Goal: Task Accomplishment & Management: Manage account settings

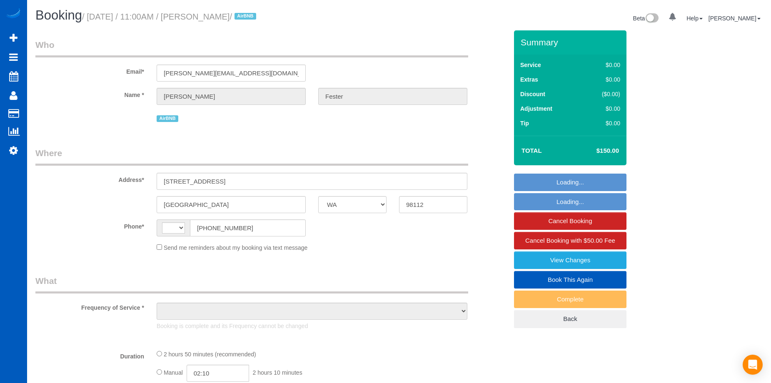
select select "WA"
select select "object:564"
select select "string:[GEOGRAPHIC_DATA]"
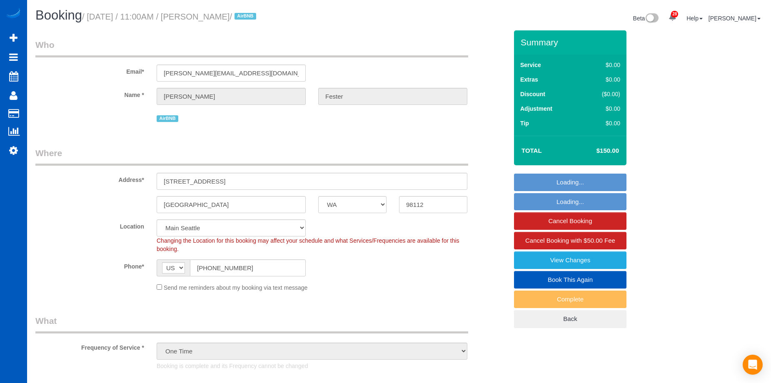
select select "2"
select select "object:1000"
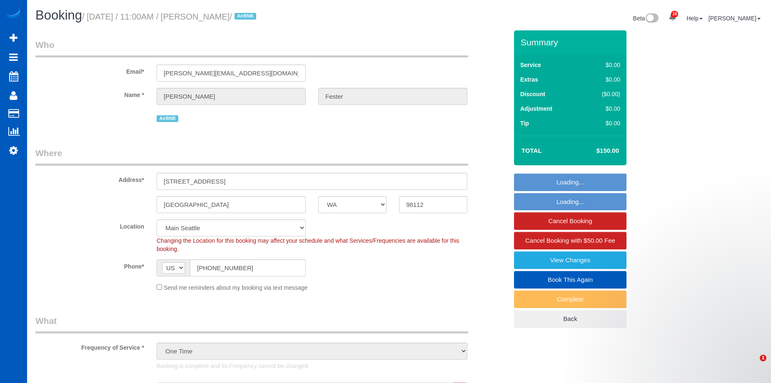
select select "spot1"
select select "2"
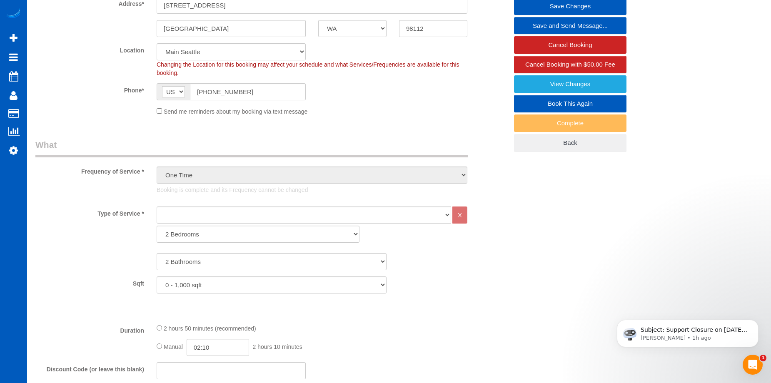
scroll to position [208, 0]
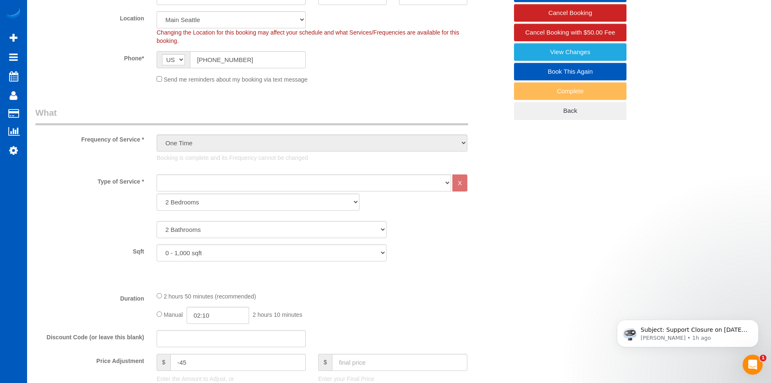
click at [533, 71] on link "Book This Again" at bounding box center [570, 71] width 112 height 17
select select "WA"
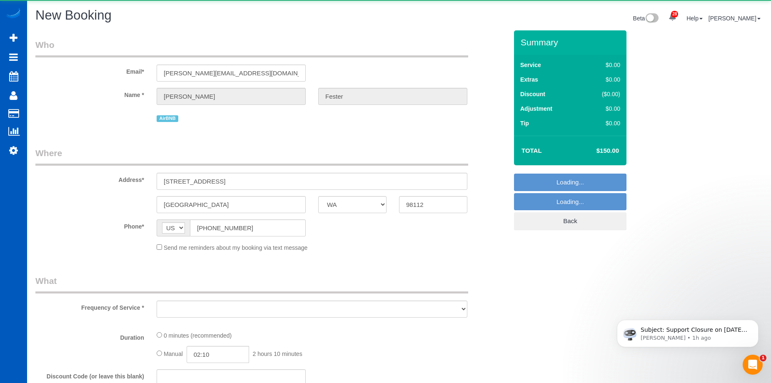
select select "object:1501"
select select "string:fspay"
select select "199"
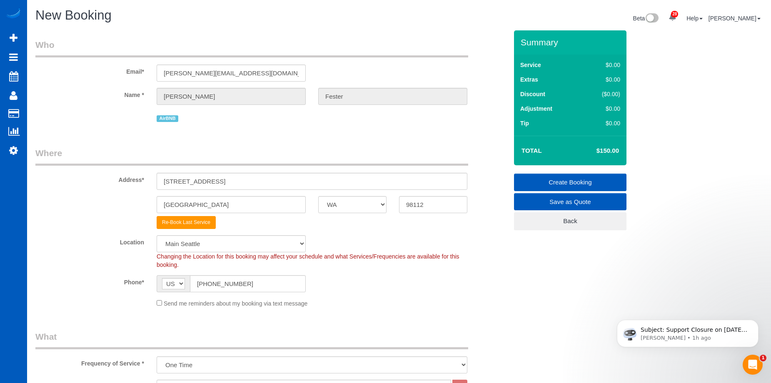
select select "object:2037"
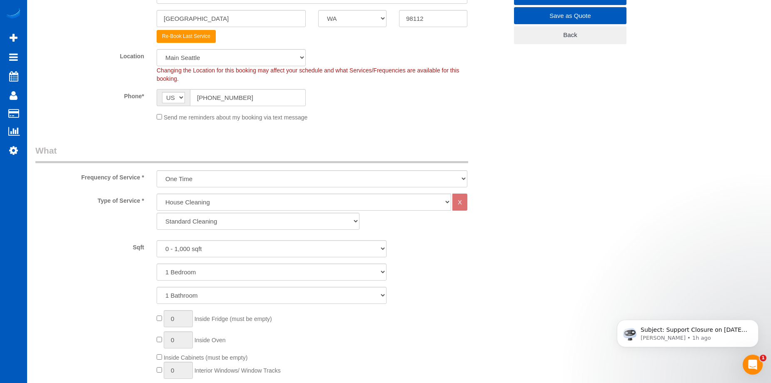
scroll to position [250, 0]
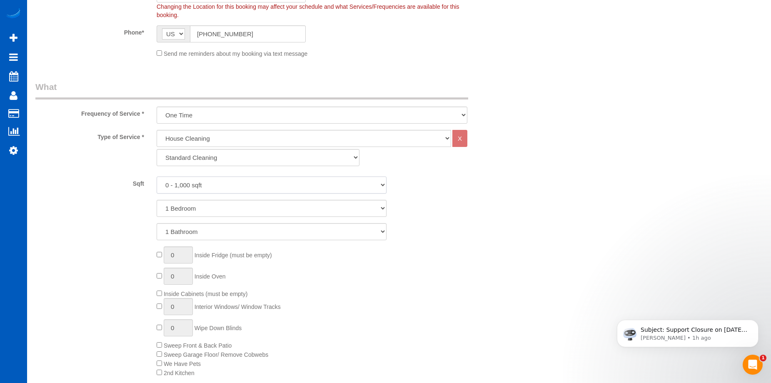
click at [230, 184] on select "0 - 1,000 sqft 1,001 - 1,500 sqft 1,501 - 2,000 sqft 2,001 - 2,500 sqft 2,501 -…" at bounding box center [272, 185] width 230 height 17
click at [232, 186] on select "0 - 1,000 sqft 1,001 - 1,500 sqft 1,501 - 2,000 sqft 2,001 - 2,500 sqft 2,501 -…" at bounding box center [272, 185] width 230 height 17
click at [224, 203] on select "1 Bedroom 2 Bedrooms 3 Bedrooms 4 Bedrooms 5 Bedrooms 6 Bedrooms 7 Bedrooms" at bounding box center [272, 208] width 230 height 17
select select "2"
click at [157, 200] on select "1 Bedroom 2 Bedrooms 3 Bedrooms 4 Bedrooms 5 Bedrooms 6 Bedrooms 7 Bedrooms" at bounding box center [272, 208] width 230 height 17
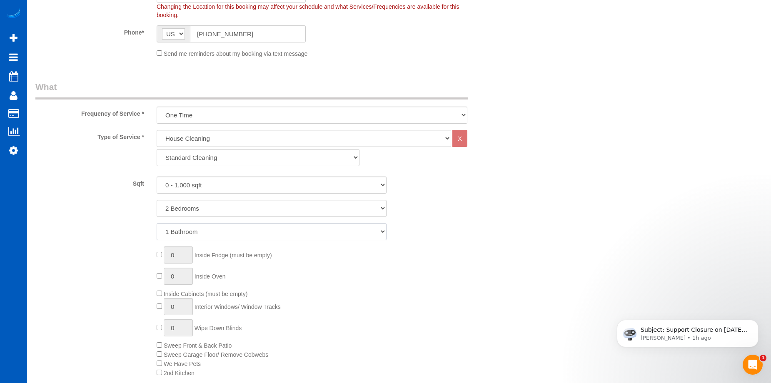
click at [225, 233] on select "1 Bathroom 2 Bathrooms 3 Bathrooms 4 Bathrooms 5 Bathrooms 6 Bathrooms 7 Bathro…" at bounding box center [272, 231] width 230 height 17
select select "3"
click at [157, 223] on select "1 Bathroom 2 Bathrooms 3 Bathrooms 4 Bathrooms 5 Bathrooms 6 Bathrooms 7 Bathro…" at bounding box center [272, 231] width 230 height 17
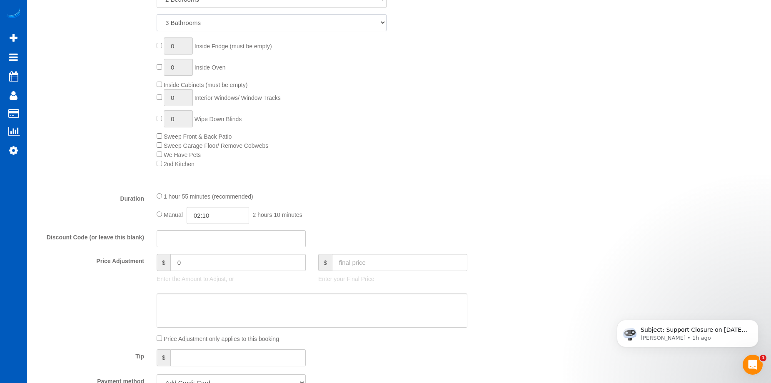
scroll to position [500, 0]
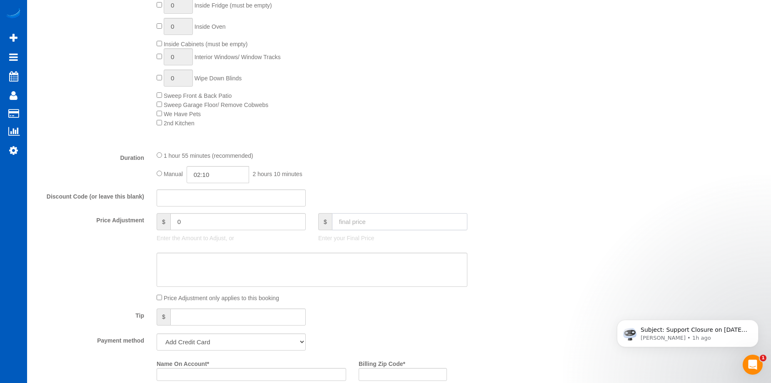
click at [388, 223] on input "text" at bounding box center [399, 221] width 135 height 17
type input "150"
click at [375, 269] on textarea at bounding box center [312, 270] width 311 height 34
type input "-9"
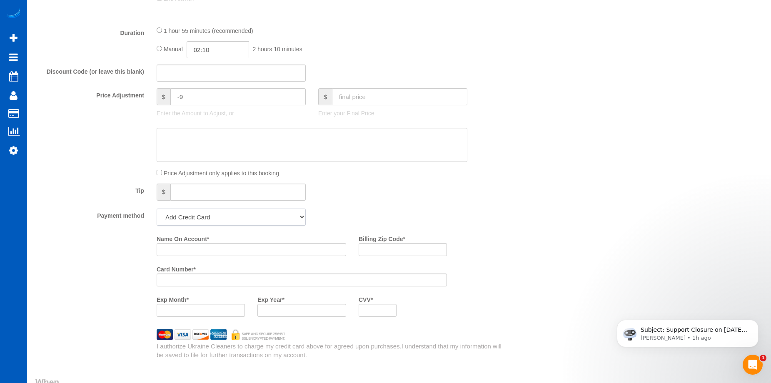
click at [271, 215] on select "Add Credit Card Cash Check Paypal" at bounding box center [231, 217] width 149 height 17
select select "string:cash"
click at [157, 209] on select "Add Credit Card Cash Check Paypal" at bounding box center [231, 217] width 149 height 17
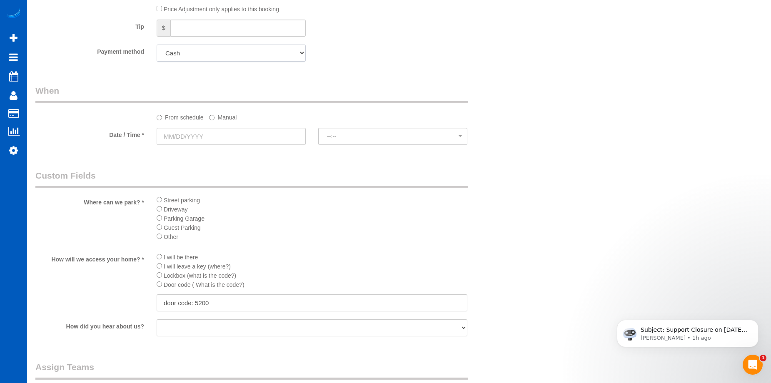
scroll to position [792, 0]
click at [215, 131] on input "text" at bounding box center [231, 133] width 149 height 17
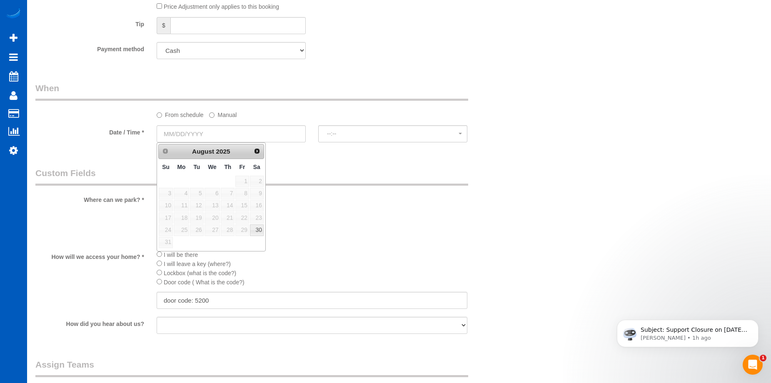
click at [264, 152] on div "Prev Next August 2025" at bounding box center [211, 151] width 106 height 15
click at [259, 151] on span "Next" at bounding box center [257, 150] width 7 height 7
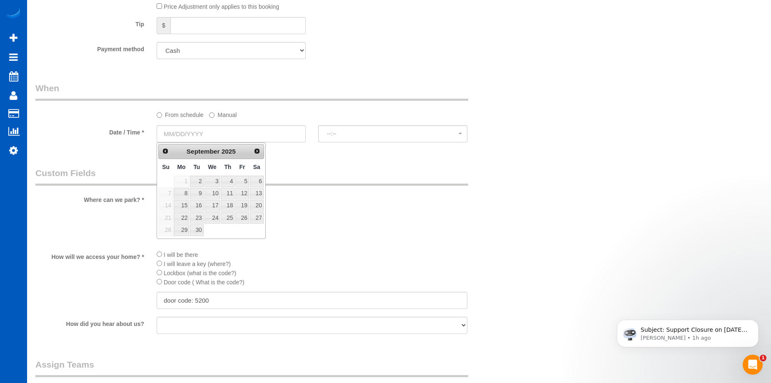
click at [227, 115] on label "Manual" at bounding box center [222, 113] width 27 height 11
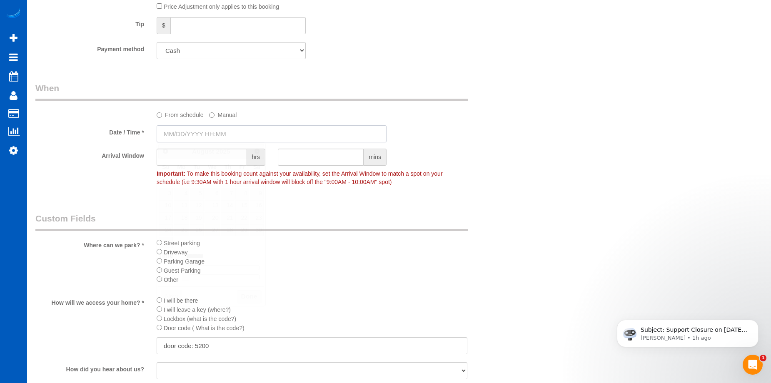
click at [233, 132] on input "text" at bounding box center [272, 133] width 230 height 17
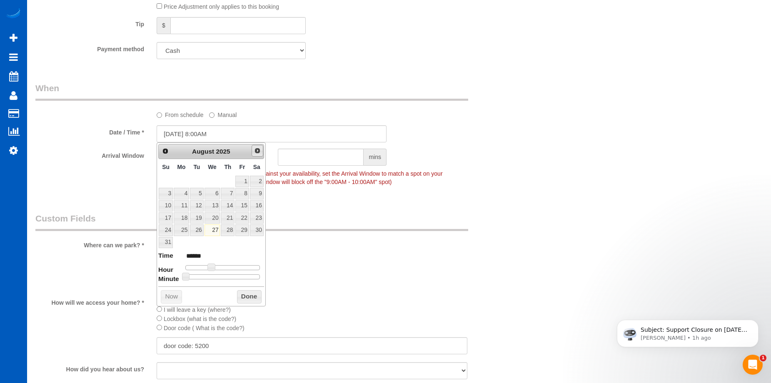
click at [255, 151] on span "Next" at bounding box center [257, 150] width 7 height 7
click at [162, 194] on link "7" at bounding box center [166, 193] width 14 height 11
type input "09/07/2025 9:00AM"
type input "******"
type input "09/07/2025 10:00AM"
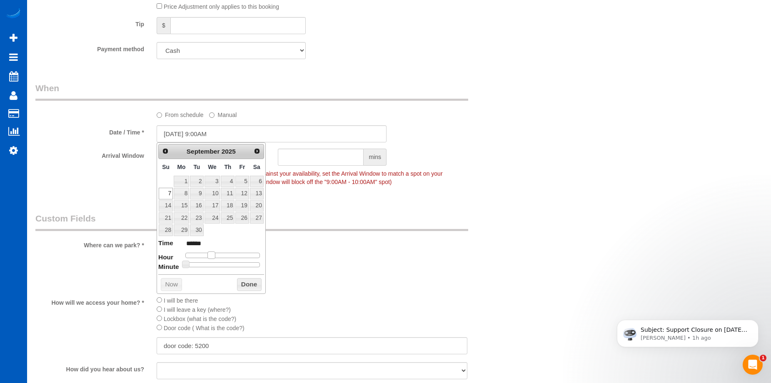
type input "*******"
type input "09/07/2025 11:00AM"
type input "*******"
drag, startPoint x: 213, startPoint y: 257, endPoint x: 223, endPoint y: 258, distance: 10.1
click at [223, 258] on span at bounding box center [220, 255] width 7 height 7
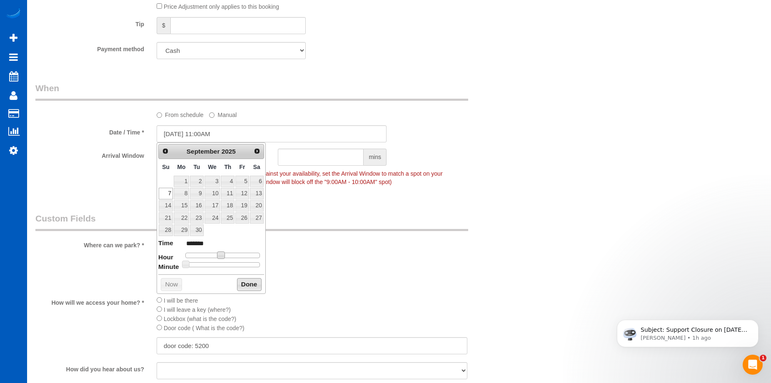
click at [251, 280] on button "Done" at bounding box center [249, 284] width 25 height 13
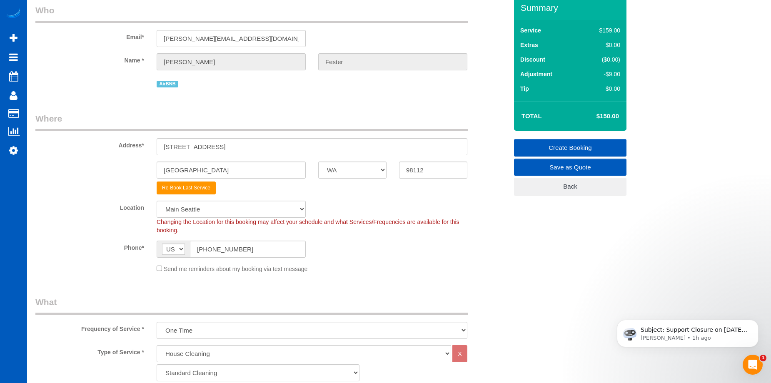
scroll to position [27, 0]
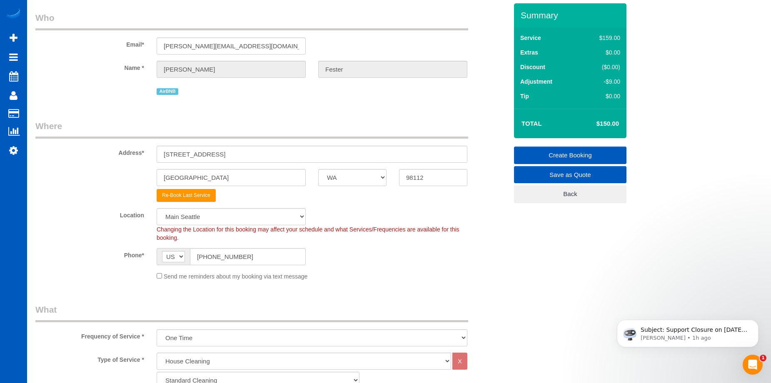
click at [544, 150] on link "Create Booking" at bounding box center [570, 155] width 112 height 17
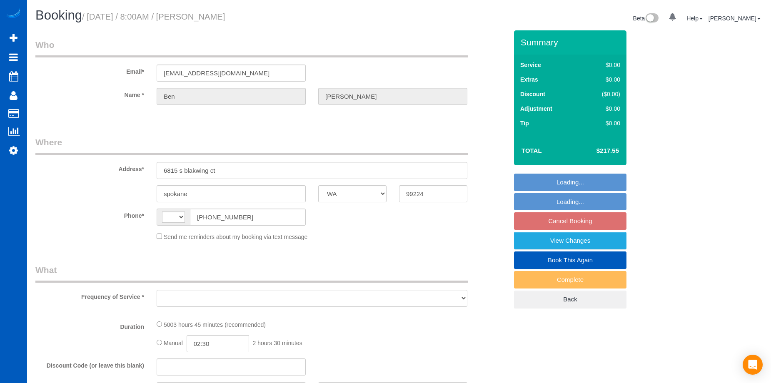
select select "WA"
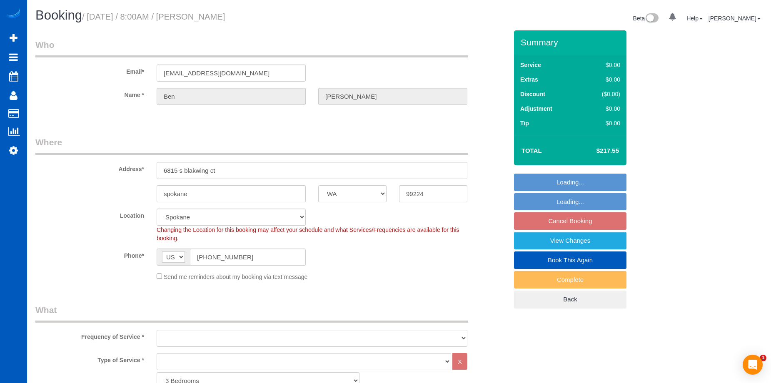
select select "string:[GEOGRAPHIC_DATA]"
select select "object:989"
select select "string:fspay-32c5ccda-0e8a-490d-898b-a3b63c68139b"
select select "2001"
select select "3"
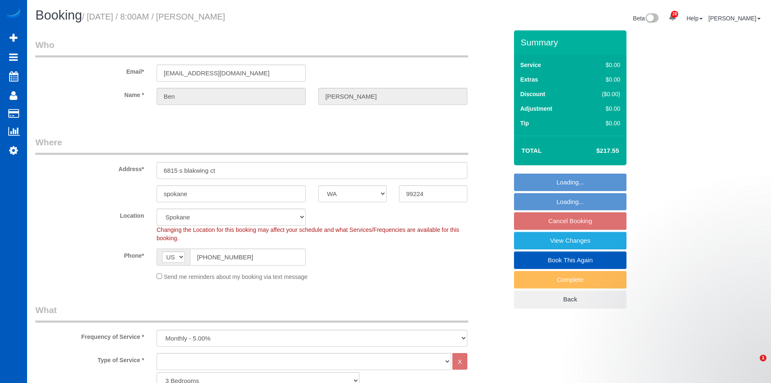
select select "spot1"
select select "object:1089"
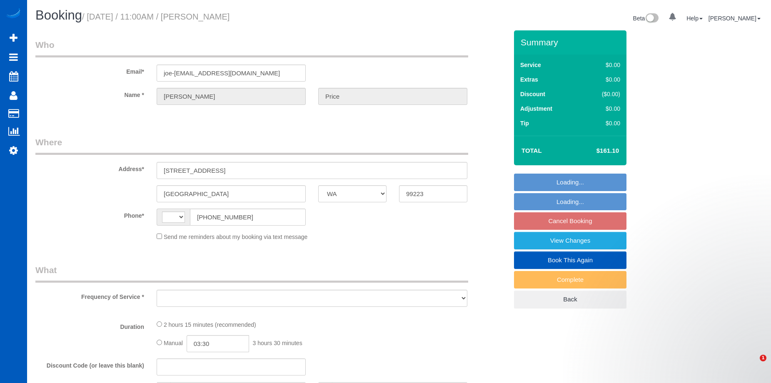
select select "WA"
select select "string:[GEOGRAPHIC_DATA]"
select select "object:805"
select select "string:fspay-8f1d7c24-add9-40d9-9ddc-abbee3f000fb"
select select "spot1"
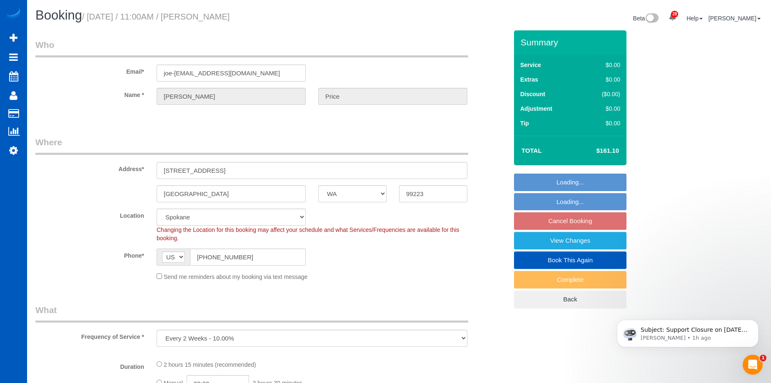
select select "199"
select select "1001"
select select "3"
select select "object:1089"
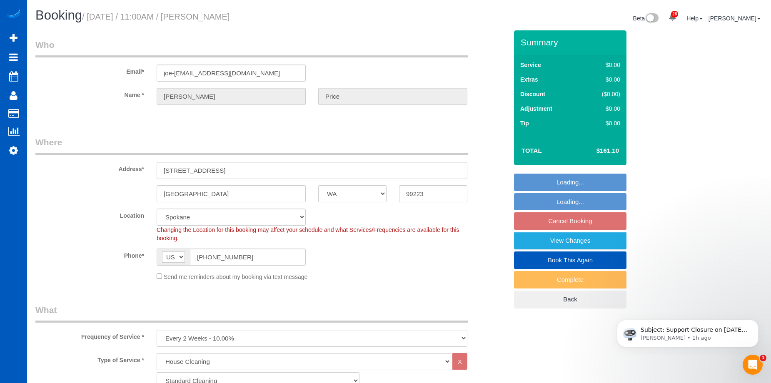
select select "1001"
select select "3"
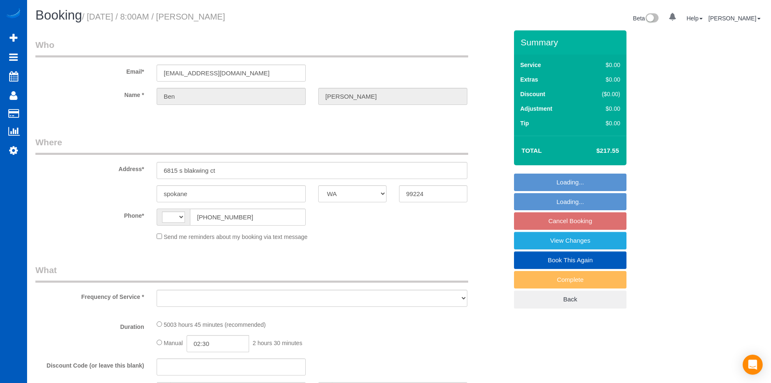
select select "WA"
select select "string:[GEOGRAPHIC_DATA]"
select select "object:805"
select select "string:fspay-32c5ccda-0e8a-490d-898b-a3b63c68139b"
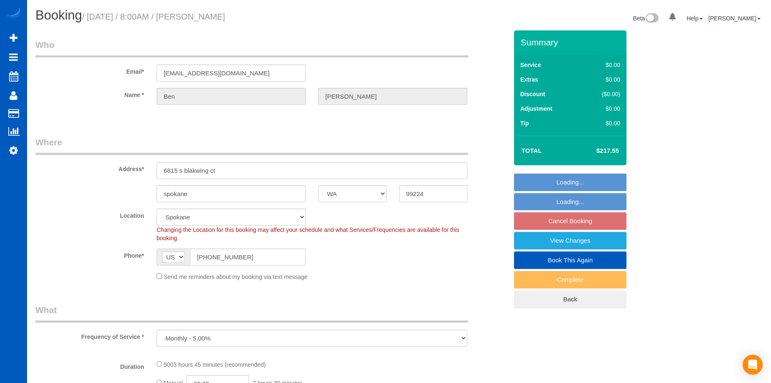
select select "spot1"
select select "object:1031"
select select "2001"
select select "3"
select select "2001"
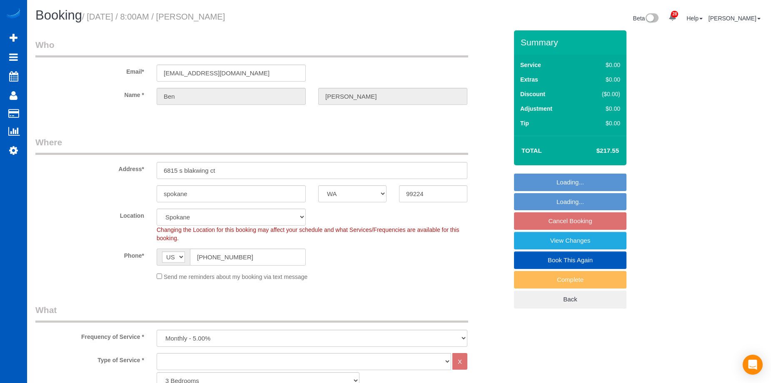
select select "3"
select select "WA"
select select "2001"
select select "3"
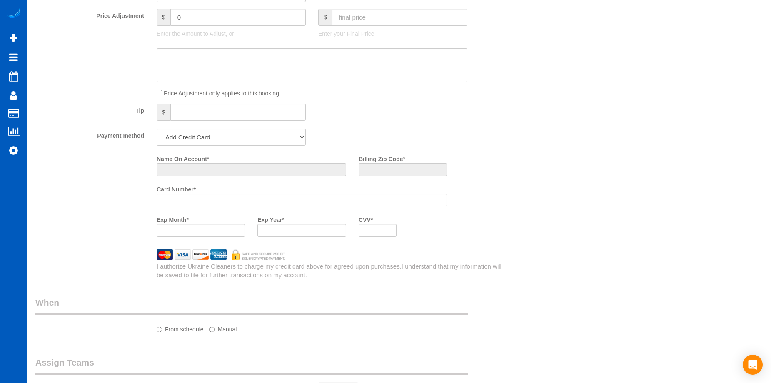
select select "2001"
select select "3"
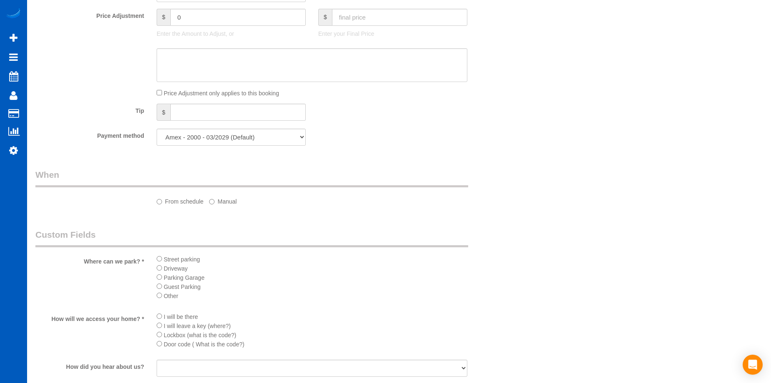
select select "string:fspay-32c5ccda-0e8a-490d-898b-a3b63c68139b"
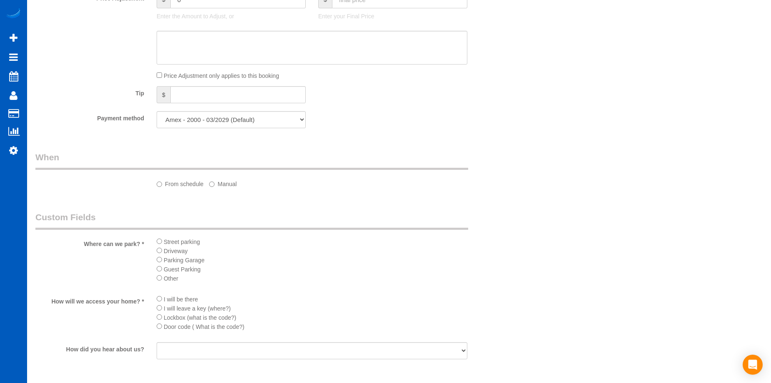
select select "object:1052"
select select "spot1"
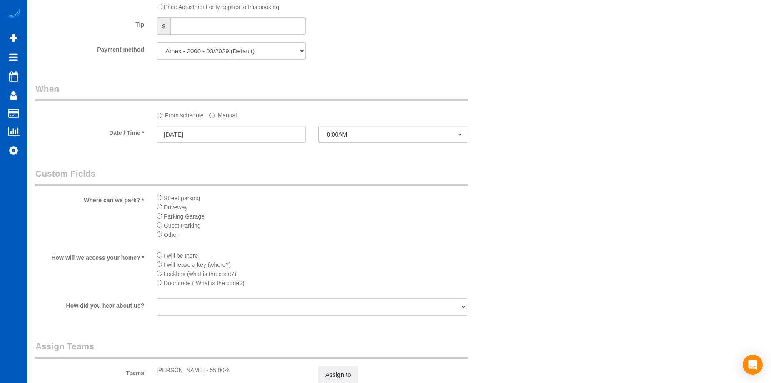
select select "object:1089"
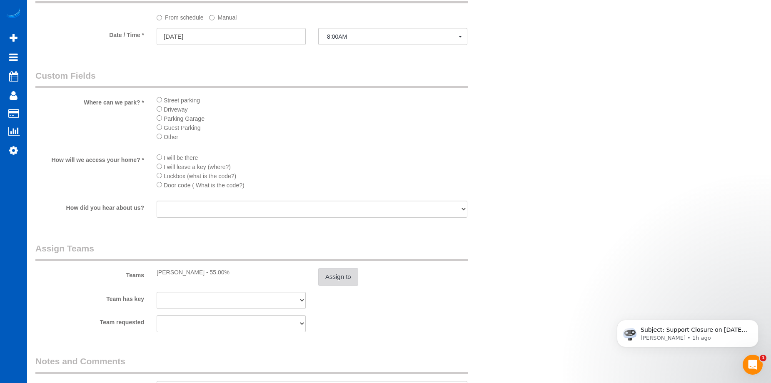
click at [334, 270] on button "Assign to" at bounding box center [338, 276] width 40 height 17
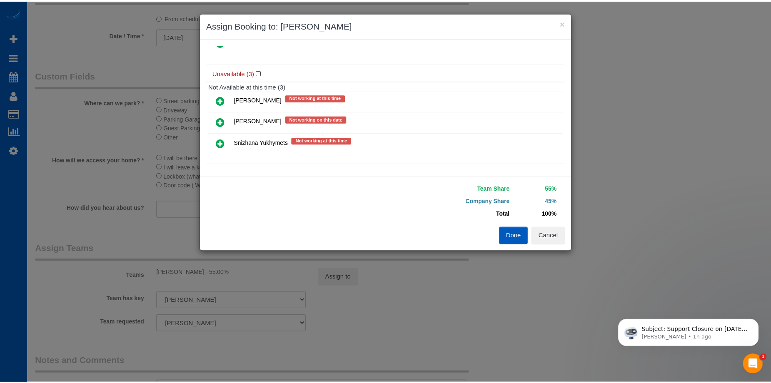
scroll to position [81, 0]
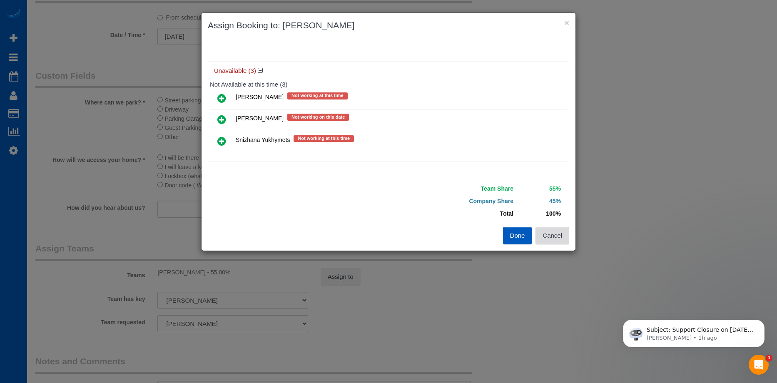
click at [561, 233] on button "Cancel" at bounding box center [553, 235] width 34 height 17
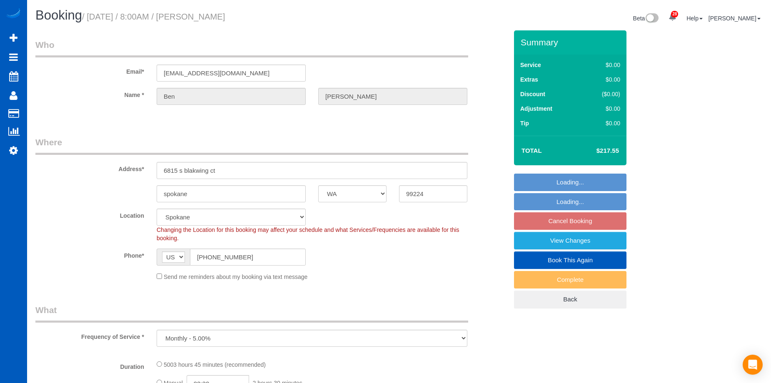
select select "WA"
select select "spot1"
select select "object:951"
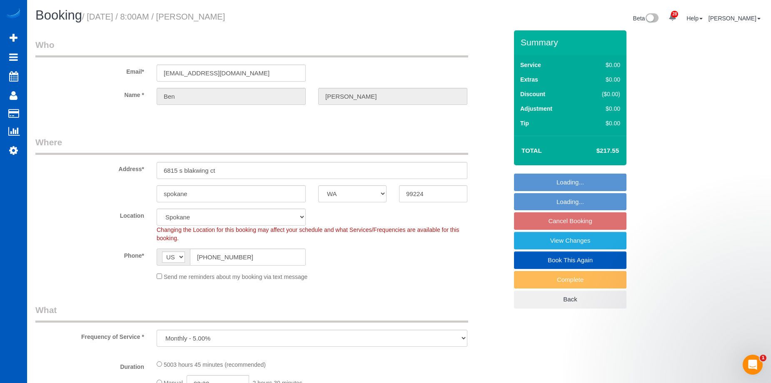
select select "2001"
select select "3"
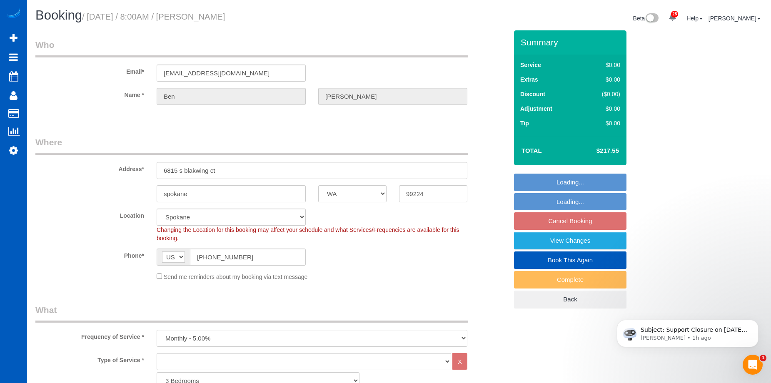
select select "2001"
select select "3"
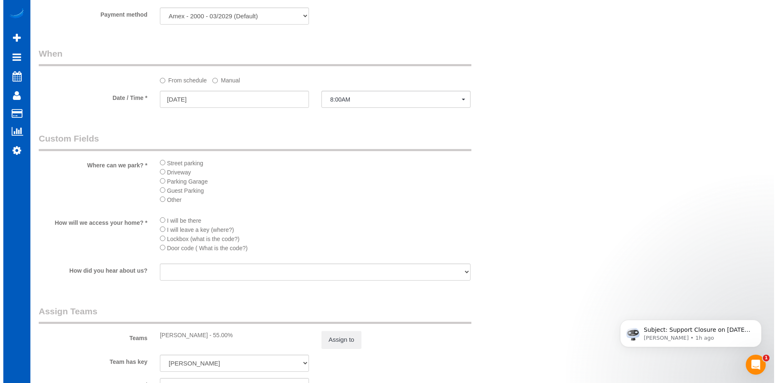
scroll to position [667, 0]
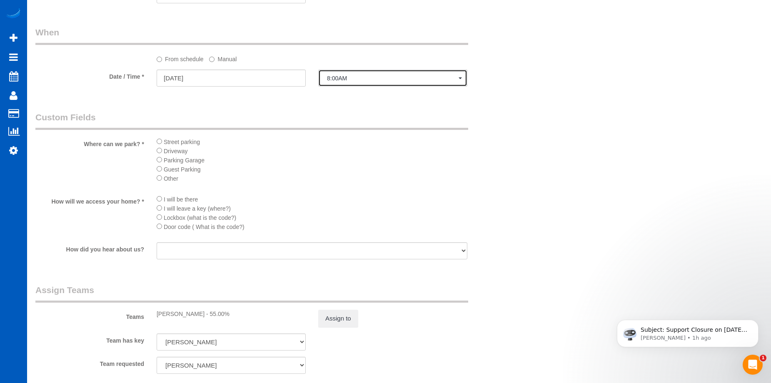
click at [346, 75] on span "8:00AM" at bounding box center [393, 78] width 132 height 7
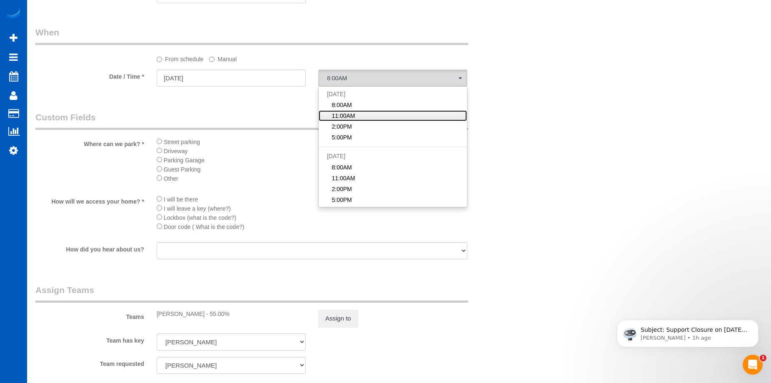
click at [355, 118] on link "11:00AM" at bounding box center [393, 115] width 148 height 11
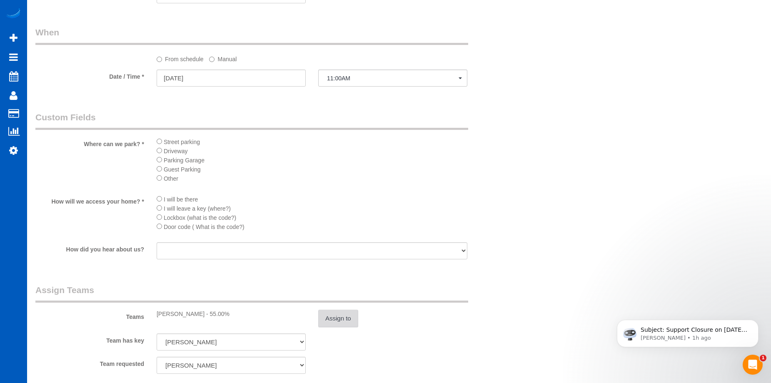
click at [351, 317] on button "Assign to" at bounding box center [338, 318] width 40 height 17
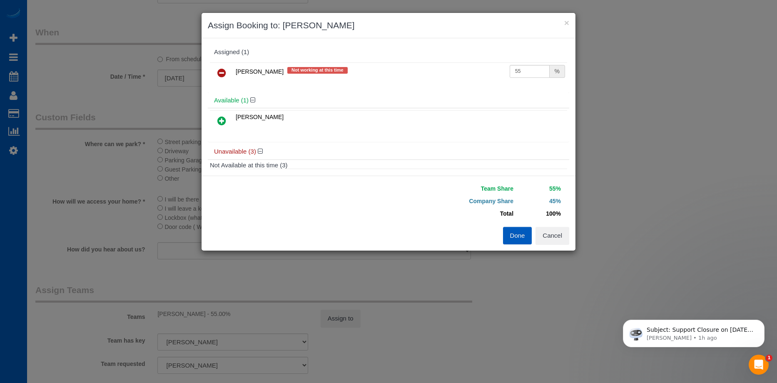
scroll to position [81, 0]
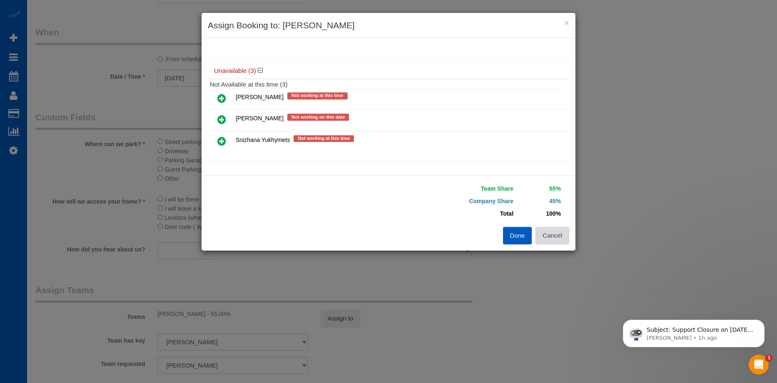
click at [559, 235] on button "Cancel" at bounding box center [553, 235] width 34 height 17
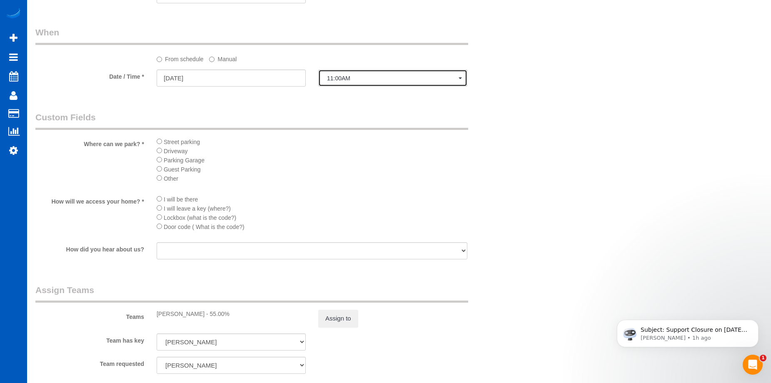
click at [367, 77] on span "11:00AM" at bounding box center [393, 78] width 132 height 7
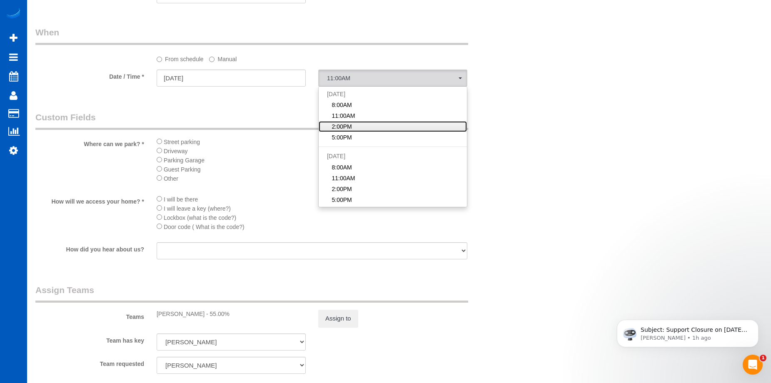
click at [376, 126] on link "2:00PM" at bounding box center [393, 126] width 148 height 11
select select "spot3"
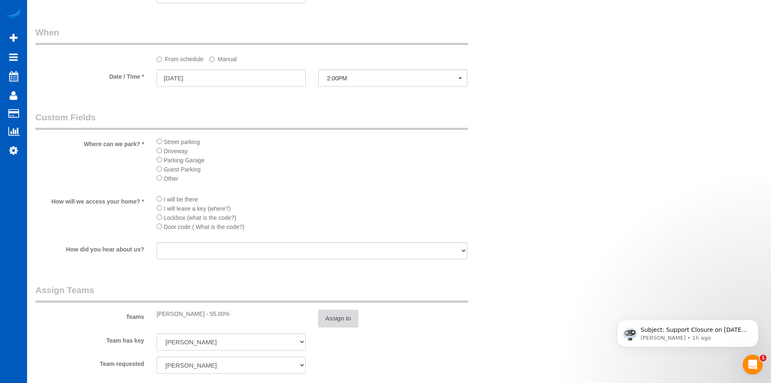
click at [348, 316] on button "Assign to" at bounding box center [338, 318] width 40 height 17
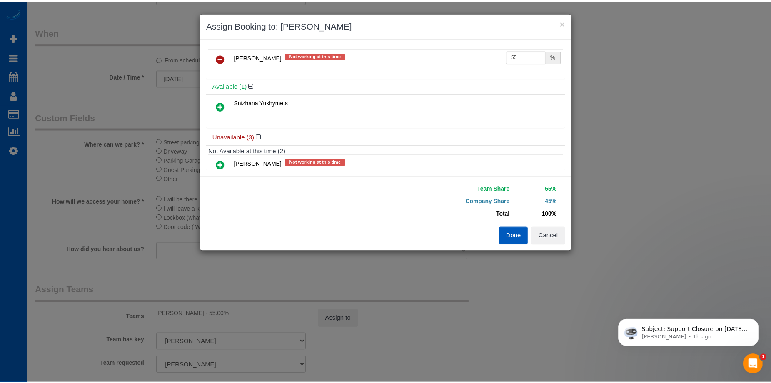
scroll to position [0, 0]
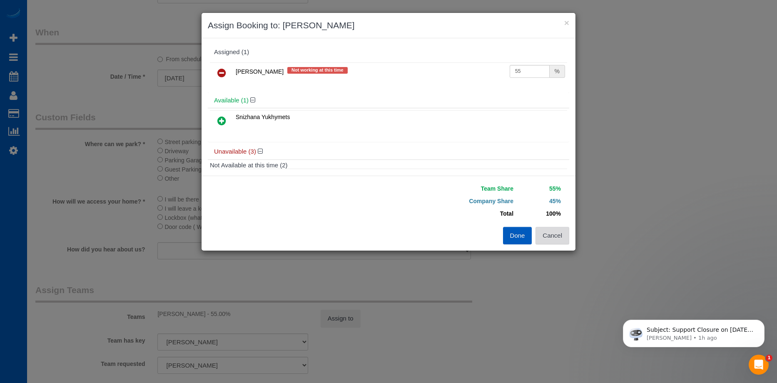
click at [551, 237] on button "Cancel" at bounding box center [553, 235] width 34 height 17
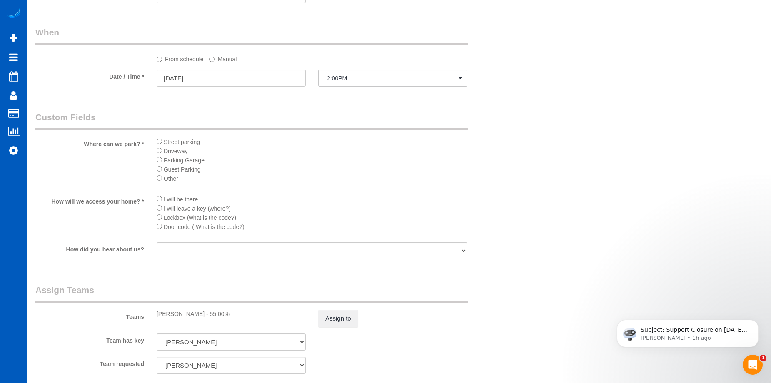
click at [219, 60] on label "Manual" at bounding box center [222, 57] width 27 height 11
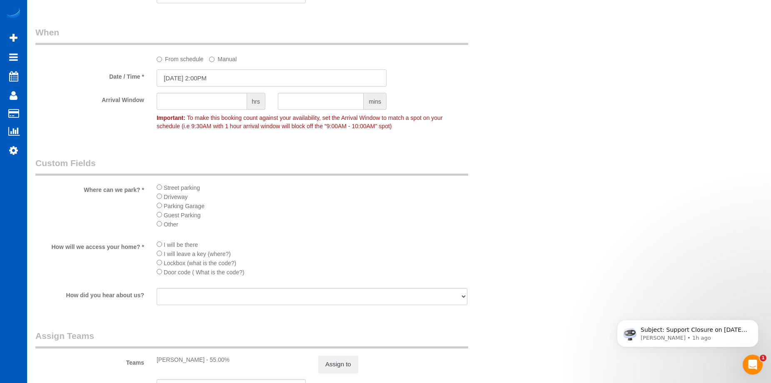
click at [231, 77] on input "09/05/2025 2:00PM" at bounding box center [272, 78] width 230 height 17
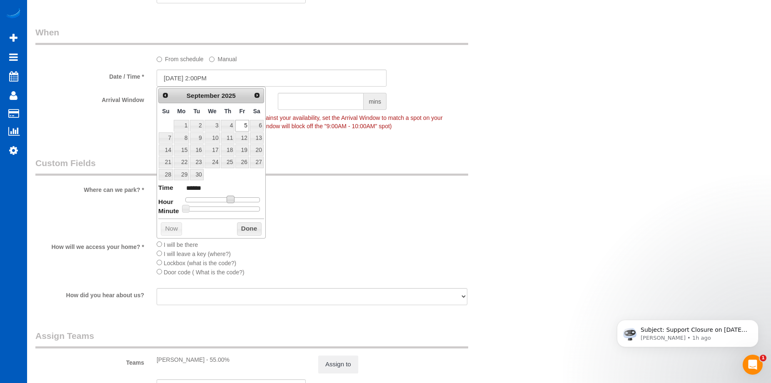
type input "09/05/2025 1:00PM"
type input "******"
type input "09/05/2025 12:00PM"
type input "*******"
type input "09/05/2025 11:00AM"
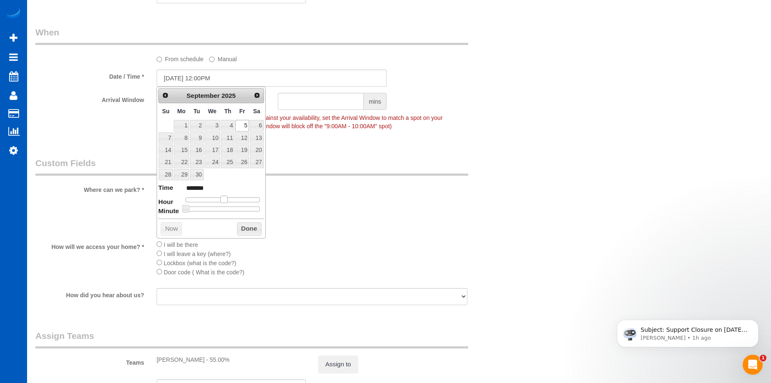
type input "*******"
type input "09/05/2025 10:00AM"
type input "*******"
drag, startPoint x: 227, startPoint y: 197, endPoint x: 216, endPoint y: 200, distance: 11.1
click at [216, 200] on span at bounding box center [217, 199] width 7 height 7
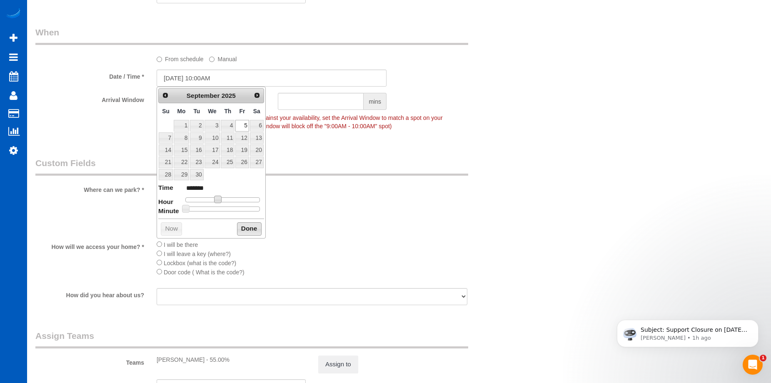
click at [251, 228] on button "Done" at bounding box center [249, 228] width 25 height 13
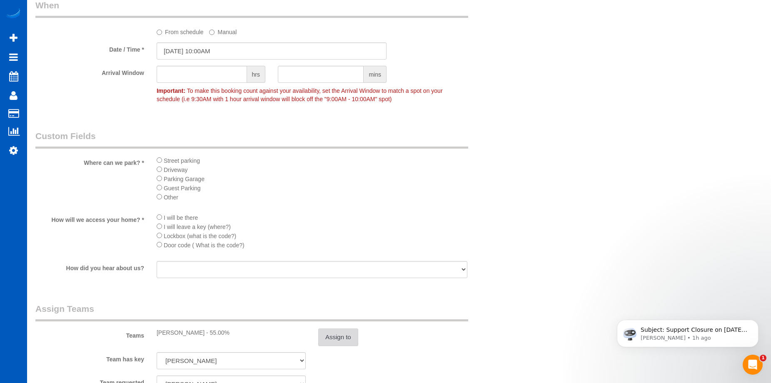
scroll to position [708, 0]
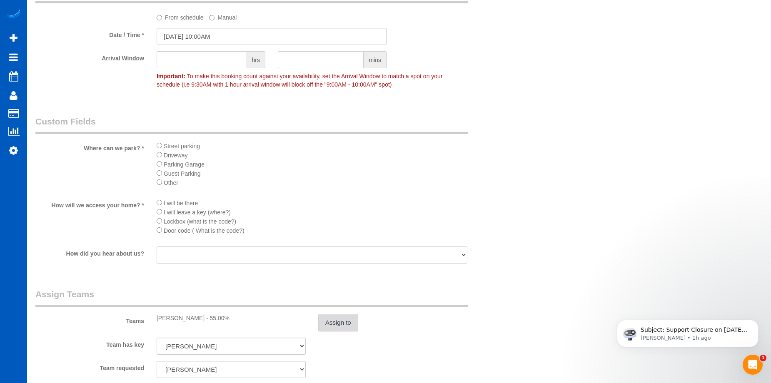
click at [343, 330] on button "Assign to" at bounding box center [338, 322] width 40 height 17
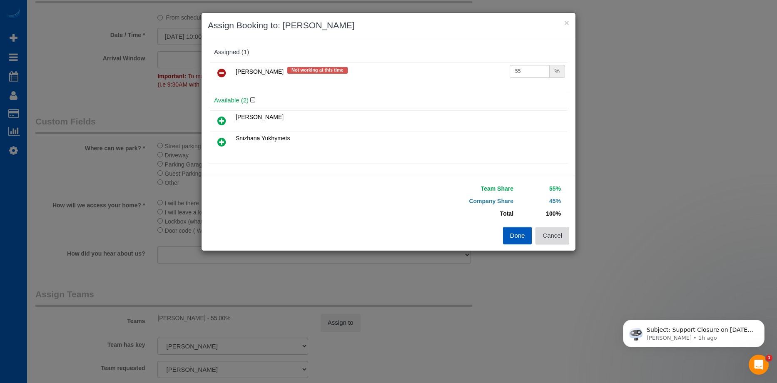
click at [550, 236] on button "Cancel" at bounding box center [553, 235] width 34 height 17
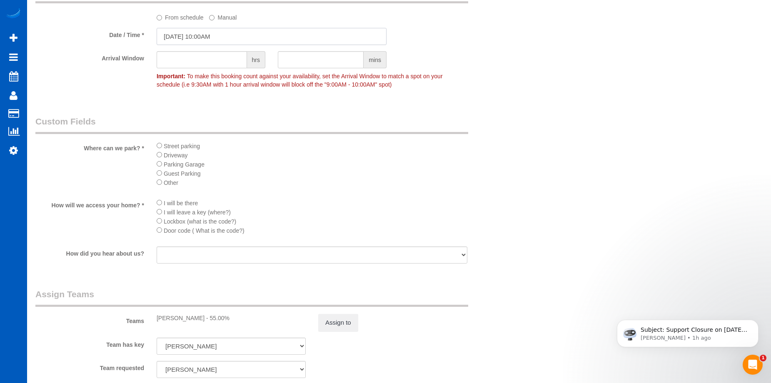
click at [246, 39] on input "09/05/2025 10:00AM" at bounding box center [272, 36] width 230 height 17
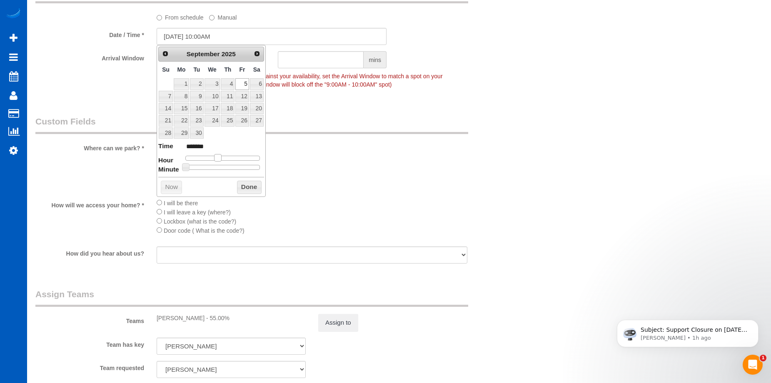
type input "09/05/2025 11:00AM"
type input "*******"
click at [224, 161] on span at bounding box center [220, 157] width 7 height 7
click at [242, 181] on button "Done" at bounding box center [249, 187] width 25 height 13
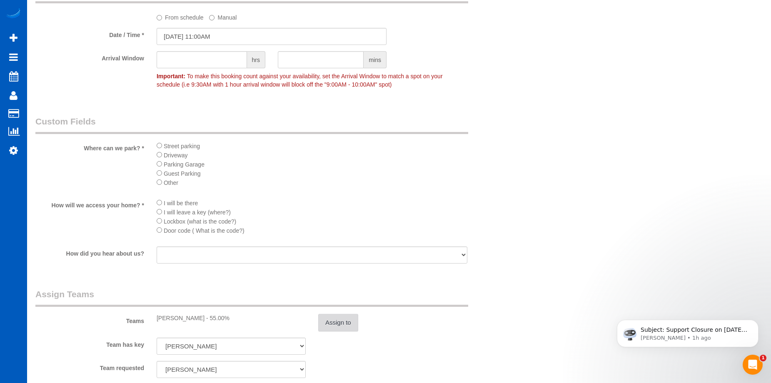
click at [351, 327] on button "Assign to" at bounding box center [338, 322] width 40 height 17
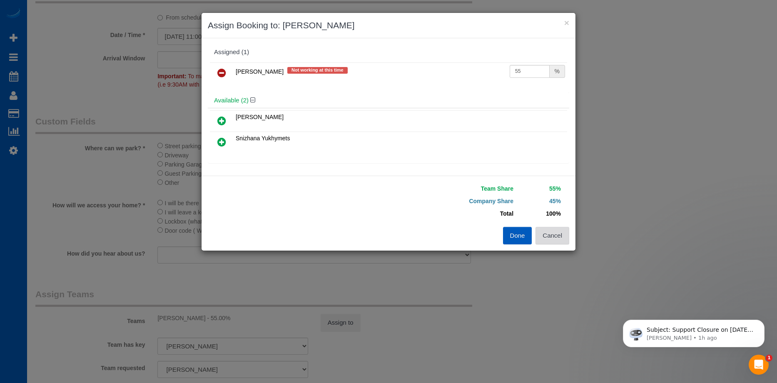
click at [560, 232] on button "Cancel" at bounding box center [553, 235] width 34 height 17
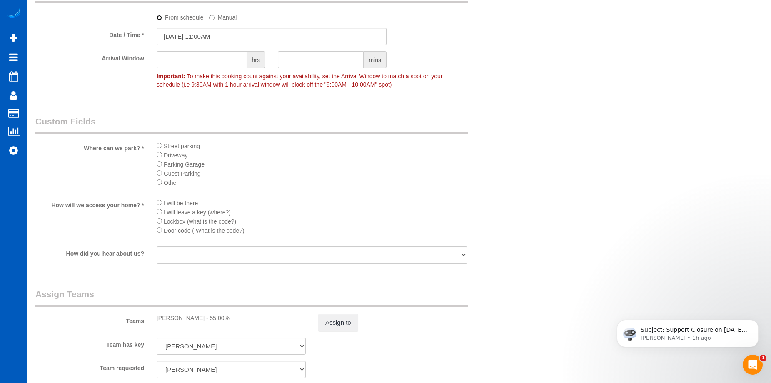
select select "spot2"
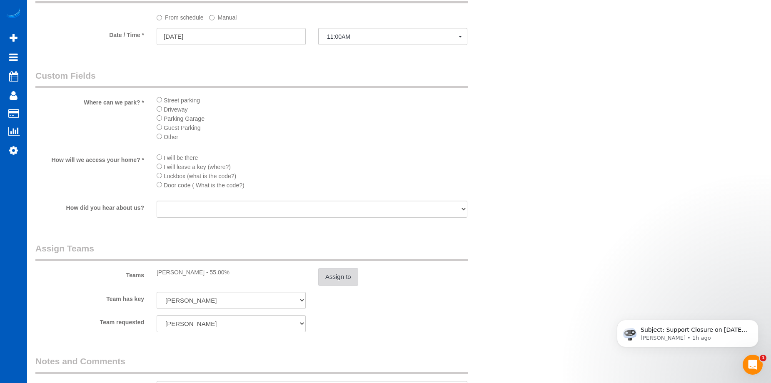
click at [350, 275] on button "Assign to" at bounding box center [338, 276] width 40 height 17
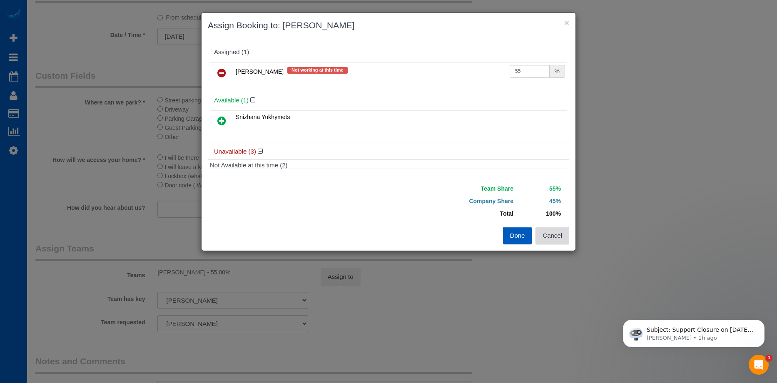
click at [558, 236] on button "Cancel" at bounding box center [553, 235] width 34 height 17
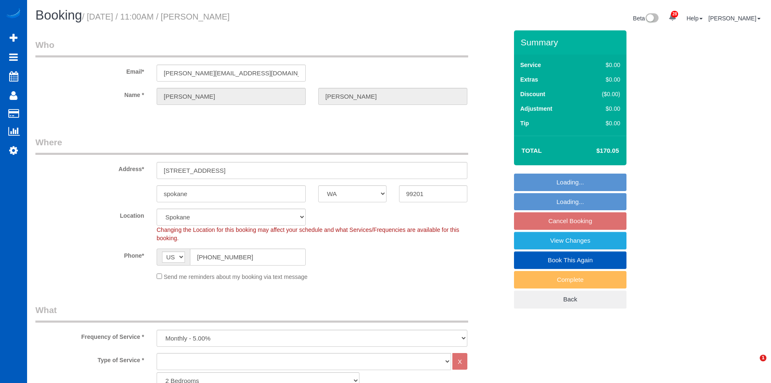
select select "WA"
select select "object:1031"
select select "spot1"
select select "1001"
select select "2"
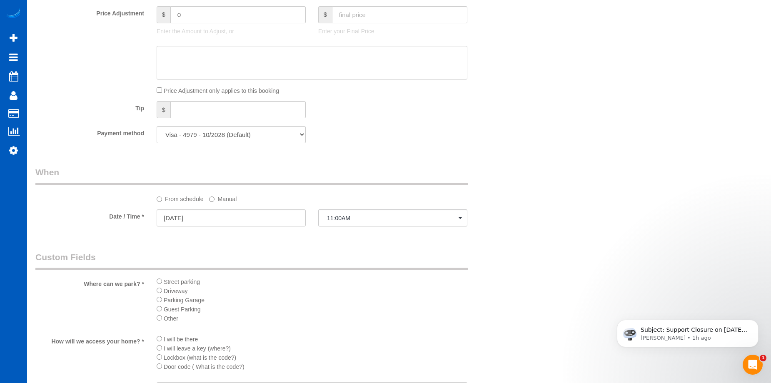
scroll to position [542, 0]
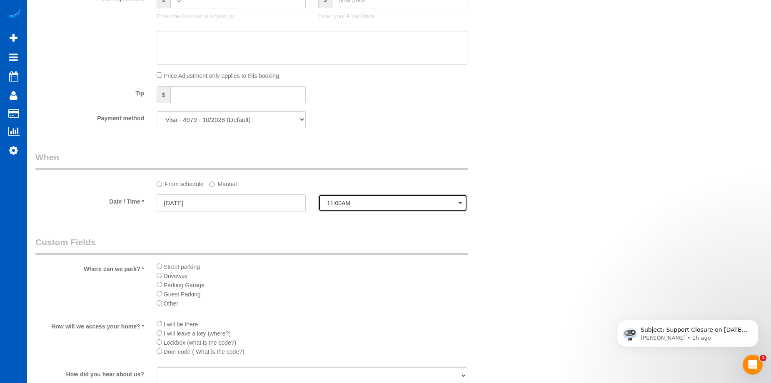
click at [346, 202] on span "11:00AM" at bounding box center [393, 203] width 132 height 7
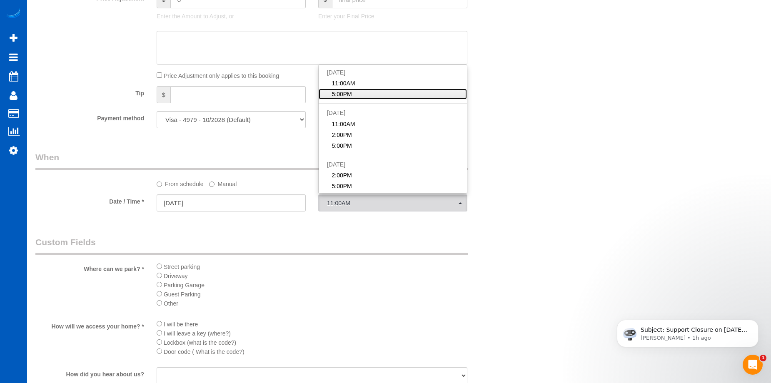
click at [347, 91] on span "5:00PM" at bounding box center [342, 94] width 20 height 8
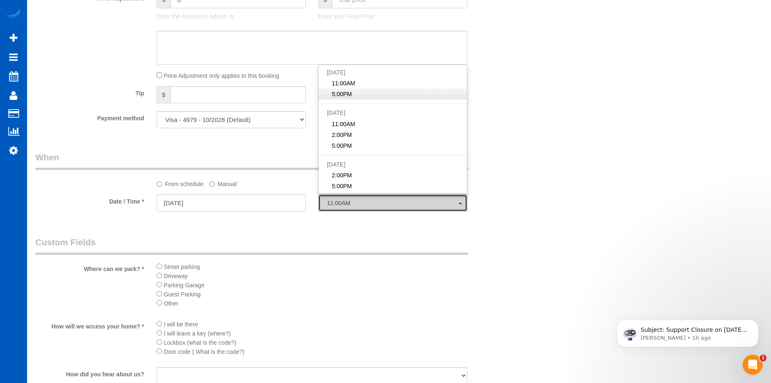
select select "spot2"
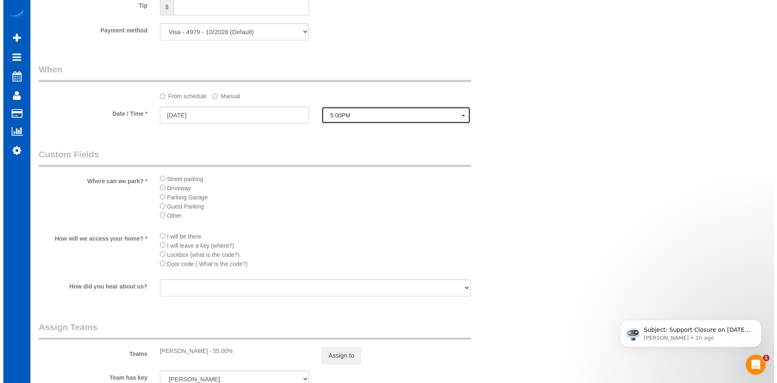
scroll to position [708, 0]
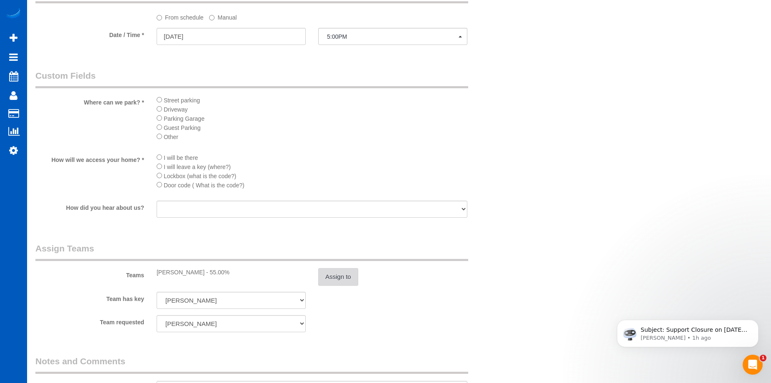
click at [328, 275] on button "Assign to" at bounding box center [338, 276] width 40 height 17
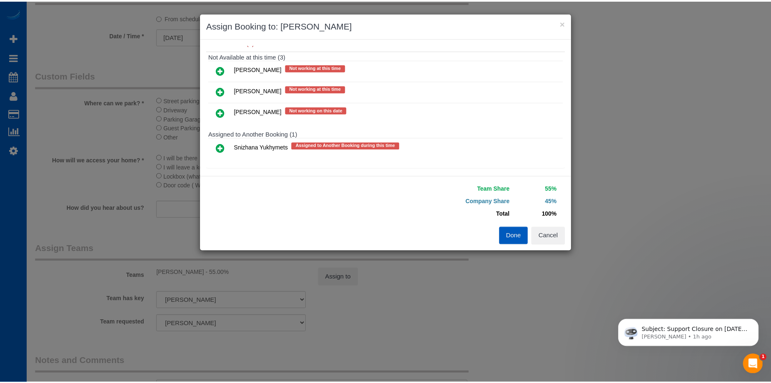
scroll to position [103, 0]
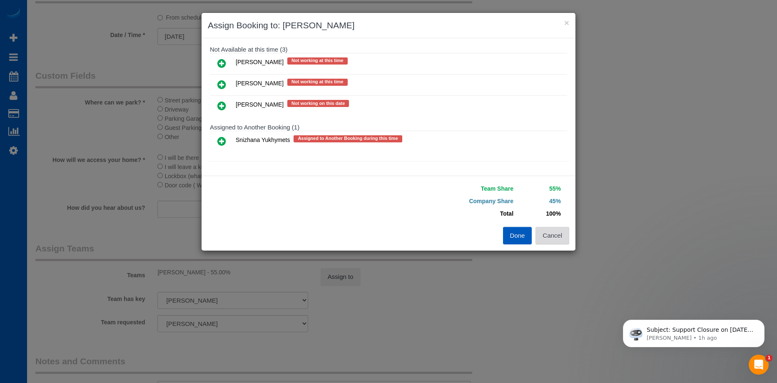
click at [547, 234] on button "Cancel" at bounding box center [553, 235] width 34 height 17
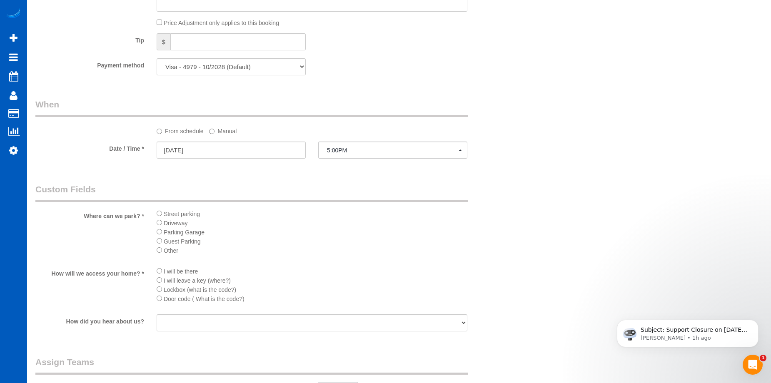
scroll to position [667, 0]
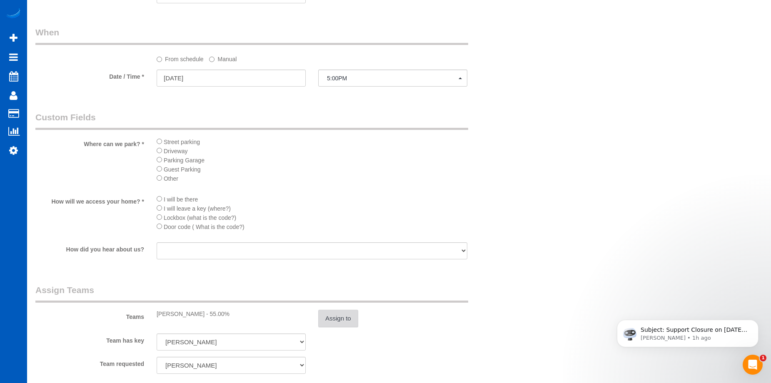
click at [350, 311] on button "Assign to" at bounding box center [338, 318] width 40 height 17
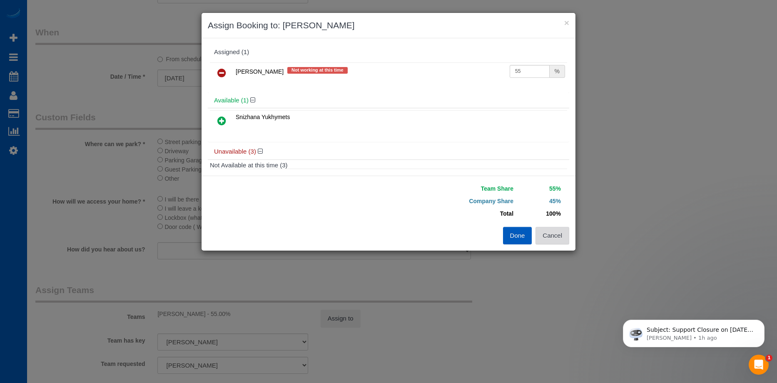
click at [557, 232] on button "Cancel" at bounding box center [553, 235] width 34 height 17
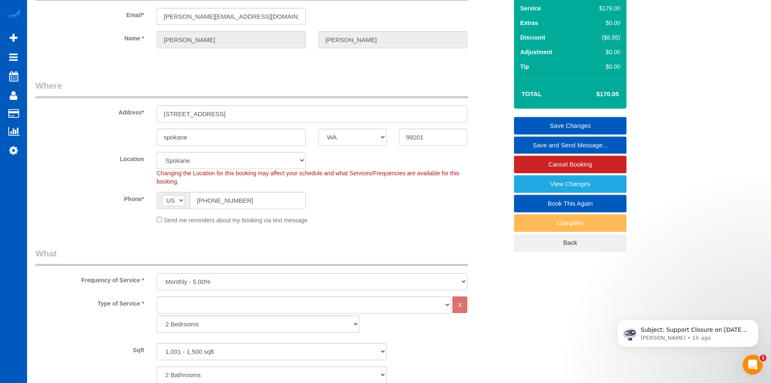
scroll to position [42, 0]
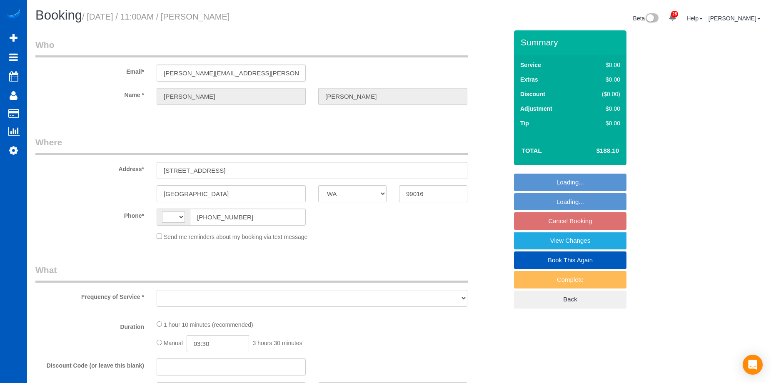
select select "WA"
select select "string:fspay-4a0bb9ac-3b5d-44b3-9fc4-0115a7a0423d"
select select "string:[GEOGRAPHIC_DATA]"
select select "199"
select select "1501"
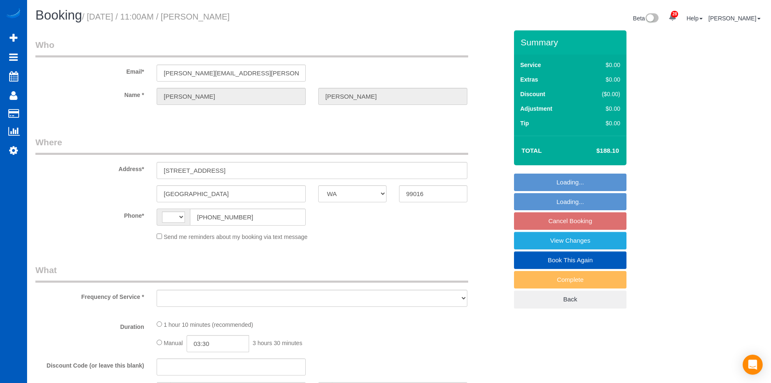
select select "2"
select select "number:10"
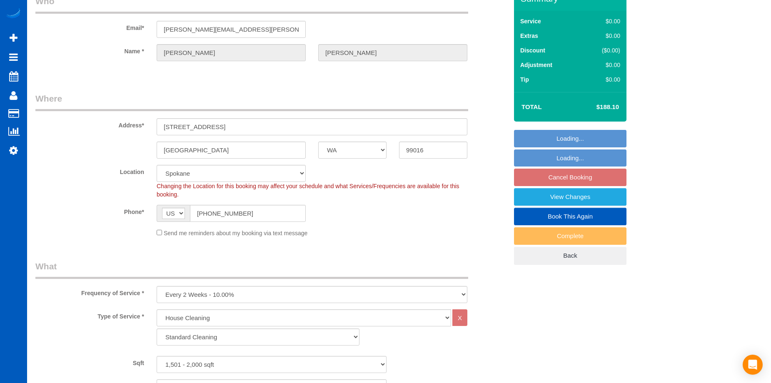
select select "object:1084"
select select "spot1"
select select "1501"
select select "2"
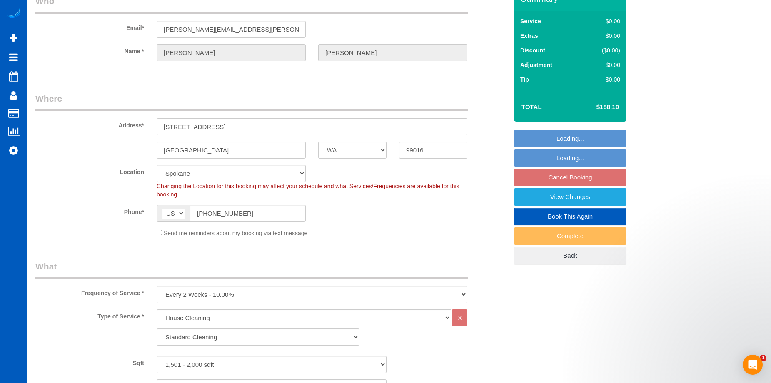
select select "object:1173"
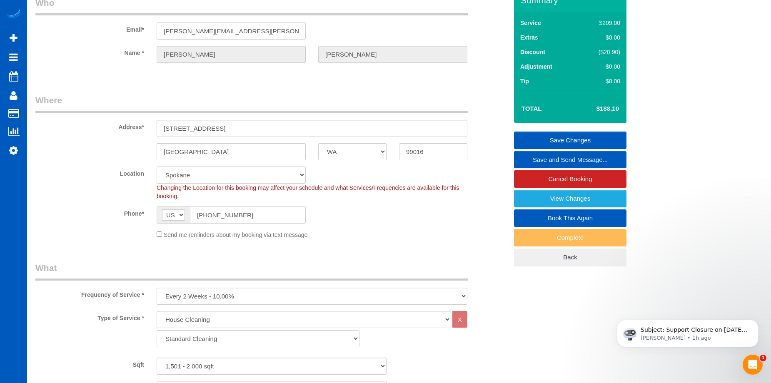
scroll to position [42, 0]
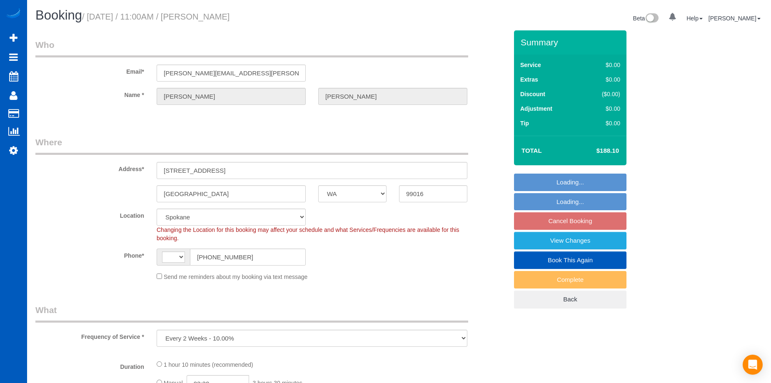
select select "WA"
select select "string:fspay-4a0bb9ac-3b5d-44b3-9fc4-0115a7a0423d"
select select "object:565"
select select "string:[GEOGRAPHIC_DATA]"
select select "spot1"
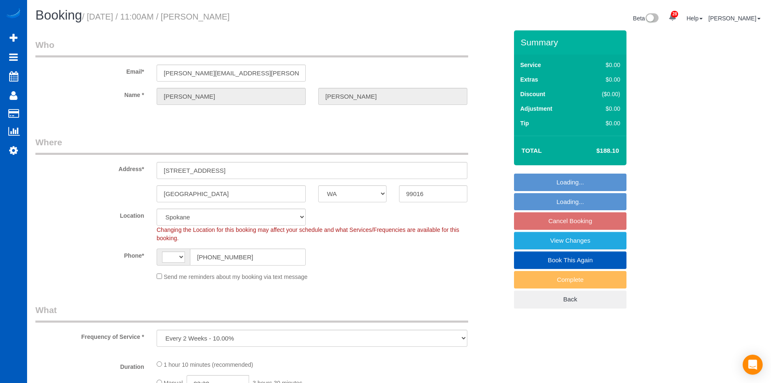
select select "number:10"
select select "199"
select select "1501"
select select "2"
select select "WA"
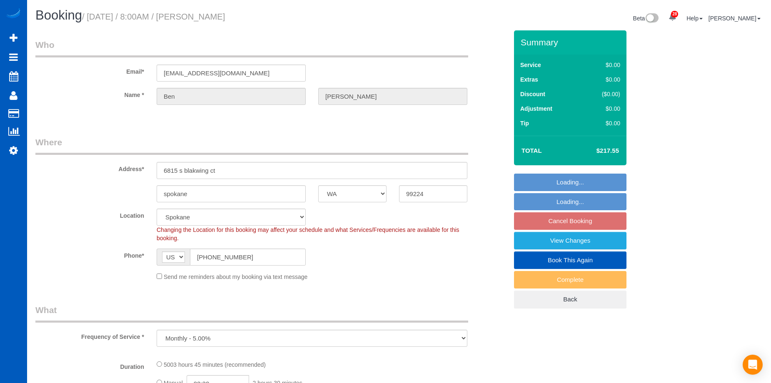
select select "spot1"
select select "2001"
select select "3"
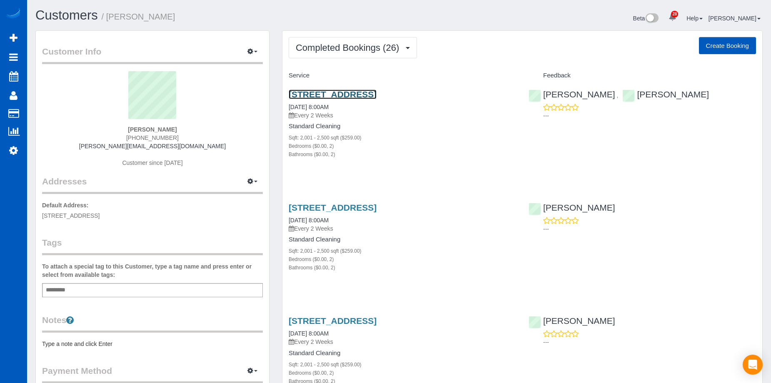
click at [354, 90] on link "5307 E 18th Ln, Spokane, WA 99212" at bounding box center [333, 95] width 88 height 10
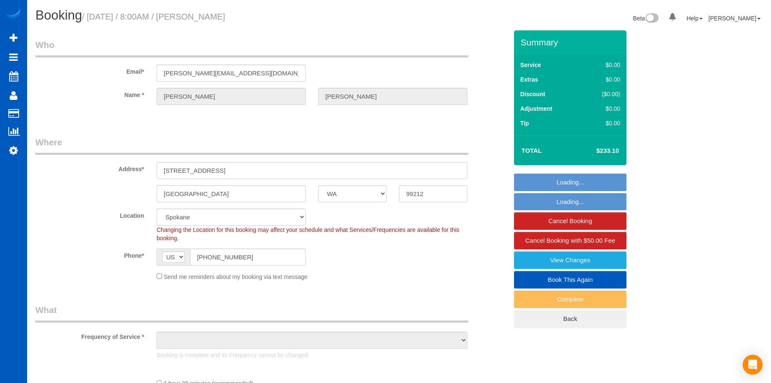
select select "WA"
select select "object:959"
select select "spot1"
select select "object:970"
select select "199"
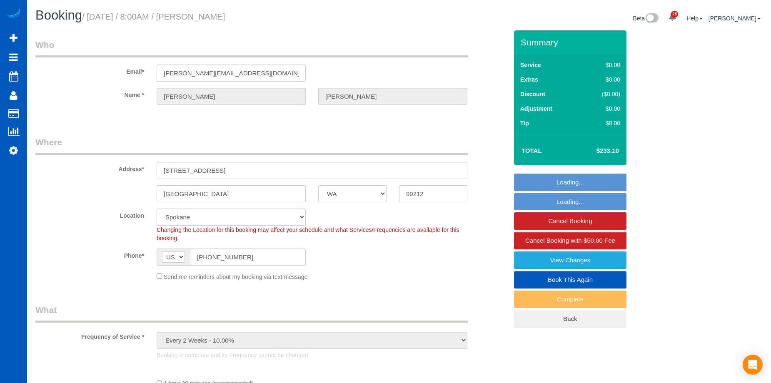
select select "2001"
select select "2"
select select "2001"
select select "2"
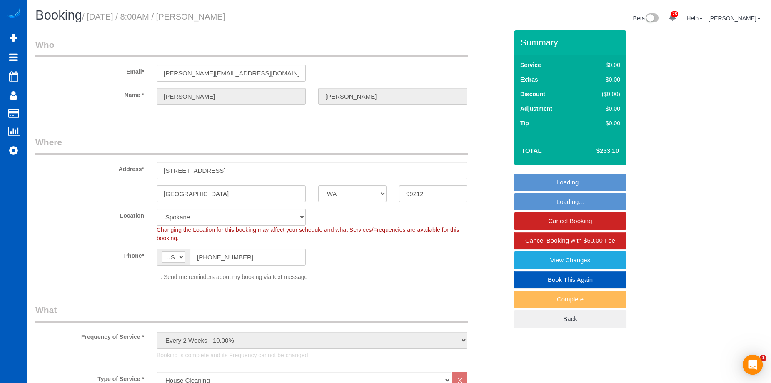
select select "2"
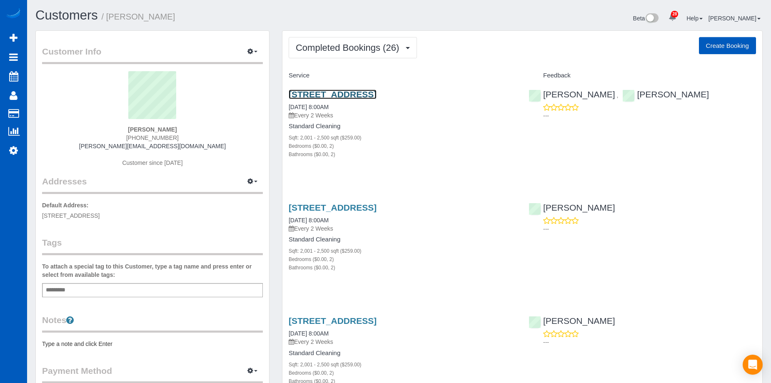
click at [345, 91] on link "[STREET_ADDRESS]" at bounding box center [333, 95] width 88 height 10
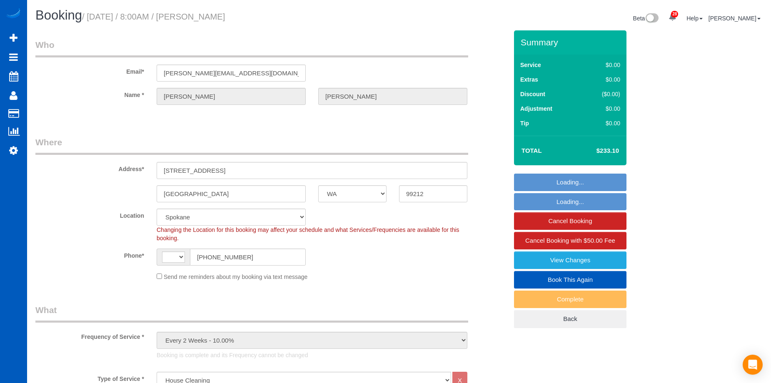
select select "WA"
select select "199"
select select "2001"
select select "2"
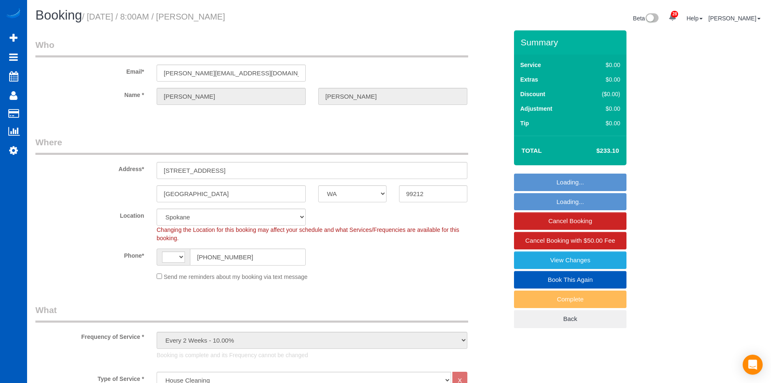
select select "object:723"
select select "2001"
select select "2"
select select "string:US"
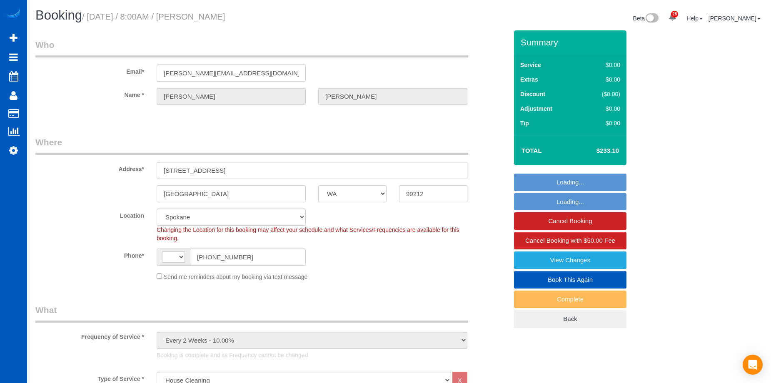
select select "spot1"
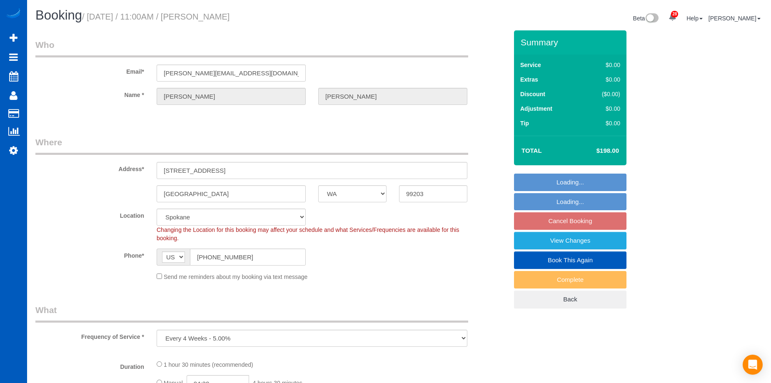
select select "WA"
select select "number:7"
select select "object:914"
select select "spot2"
select select "199"
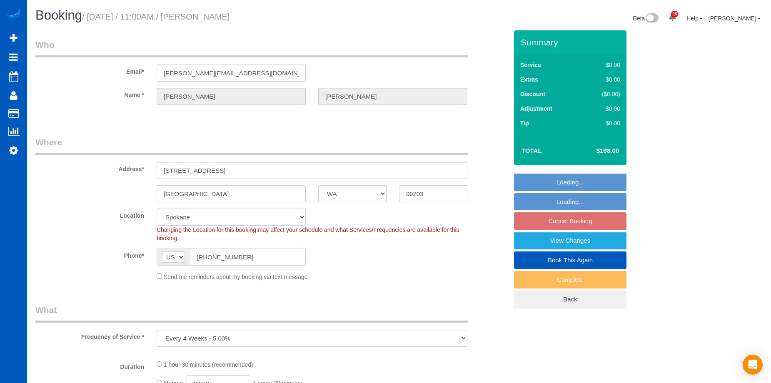
select select "1501"
select select "2"
select select "WA"
select select "object:995"
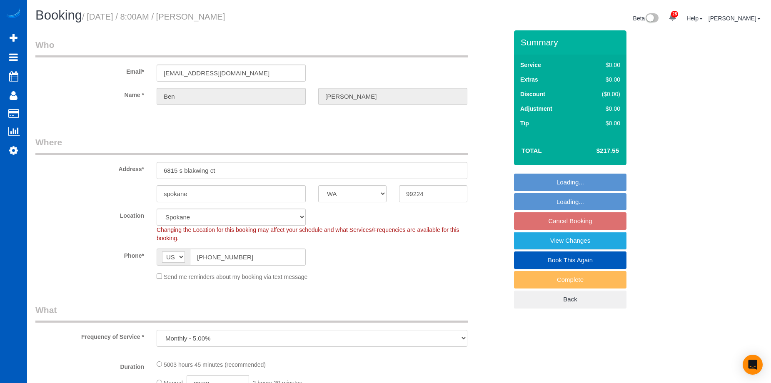
select select "2001"
select select "3"
select select "spot1"
select select "2001"
select select "3"
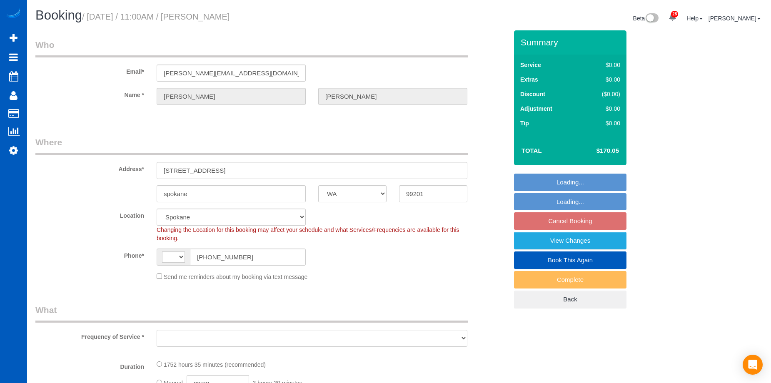
select select "WA"
select select "string:[GEOGRAPHIC_DATA]"
select select "object:1031"
select select "1001"
select select "2"
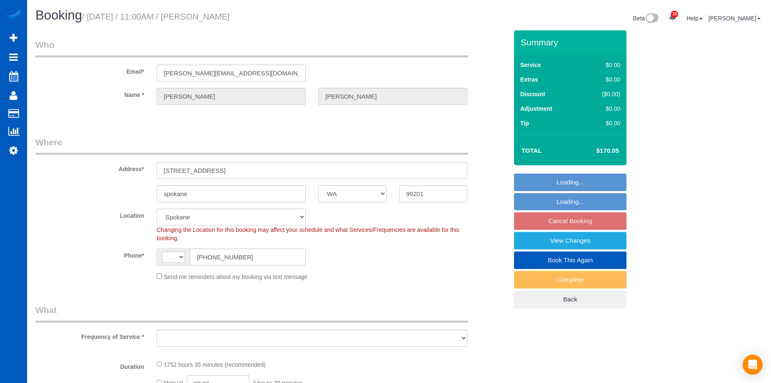
select select "spot1"
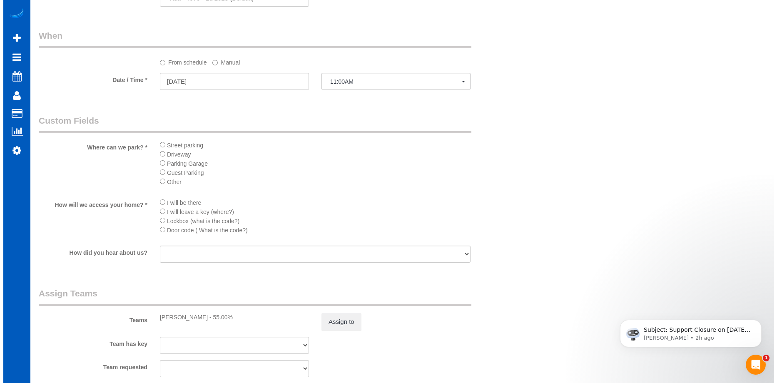
scroll to position [667, 0]
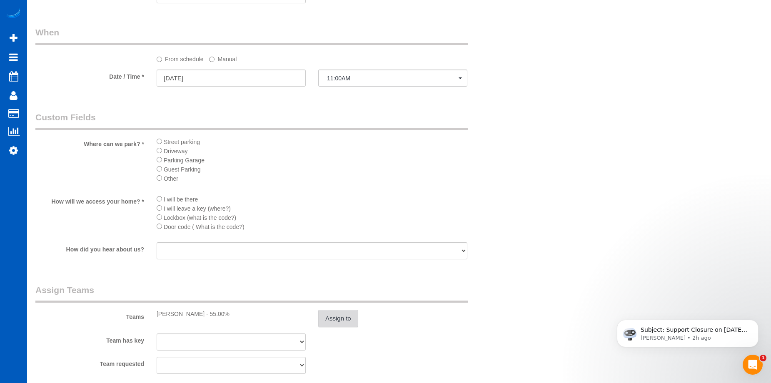
click at [349, 311] on button "Assign to" at bounding box center [338, 318] width 40 height 17
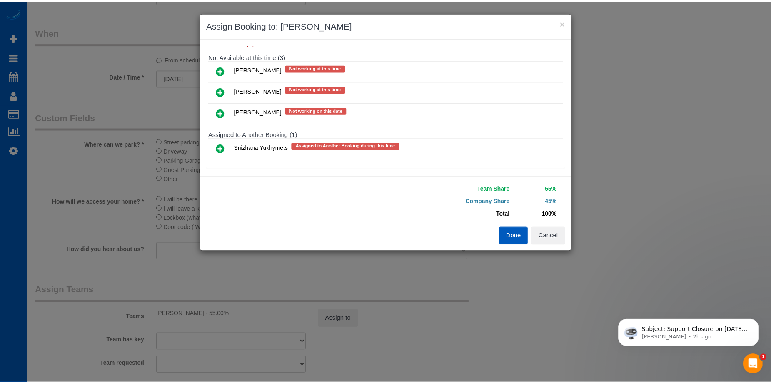
scroll to position [103, 0]
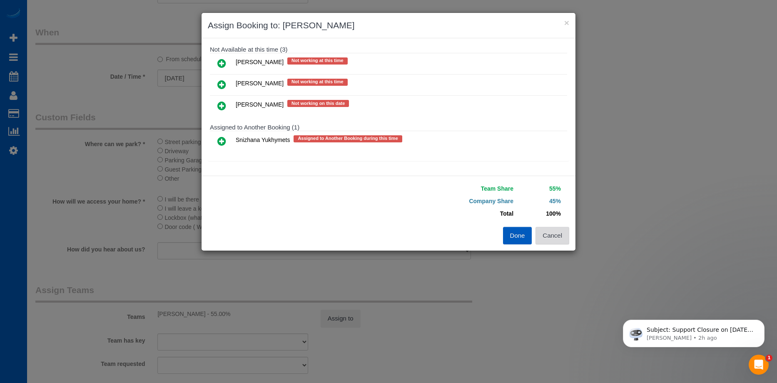
click at [554, 233] on button "Cancel" at bounding box center [553, 235] width 34 height 17
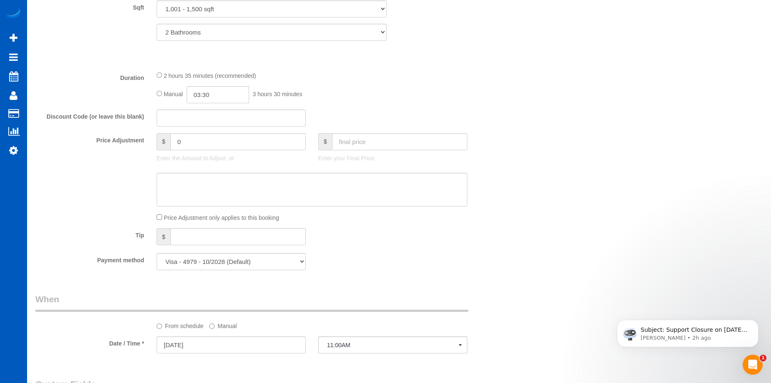
scroll to position [292, 0]
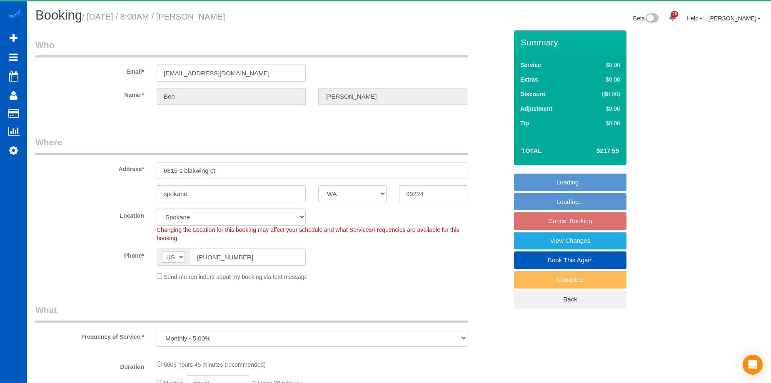
select select "WA"
select select "object:915"
select select "spot1"
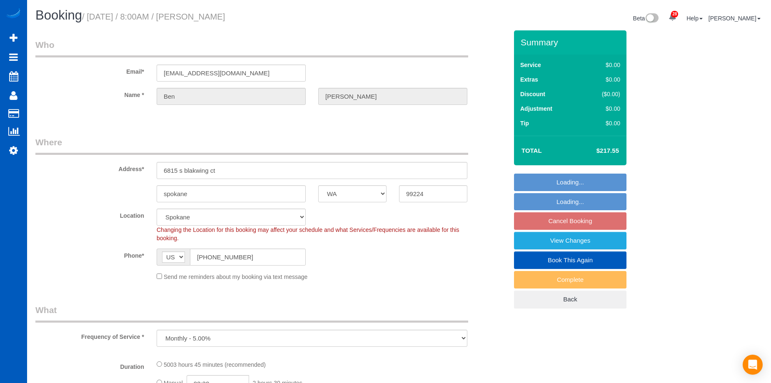
select select "2001"
select select "3"
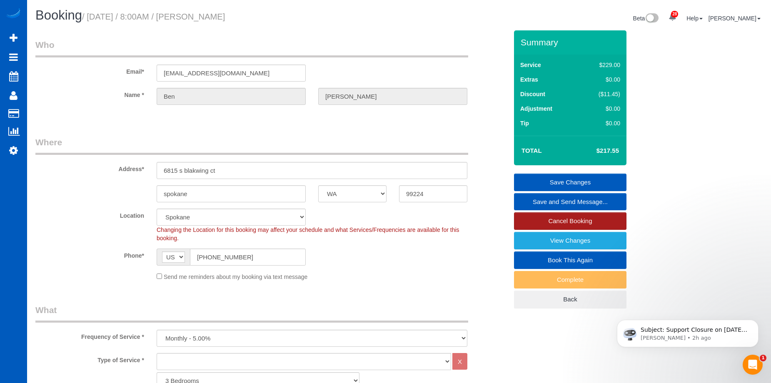
click at [590, 220] on link "Cancel Booking" at bounding box center [570, 220] width 112 height 17
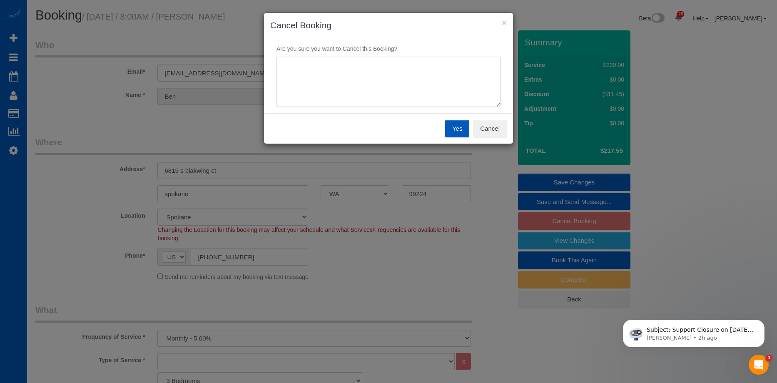
click at [395, 75] on textarea at bounding box center [389, 82] width 224 height 51
type textarea "Skip. Resume next month."
click at [464, 122] on button "Yes" at bounding box center [457, 128] width 24 height 17
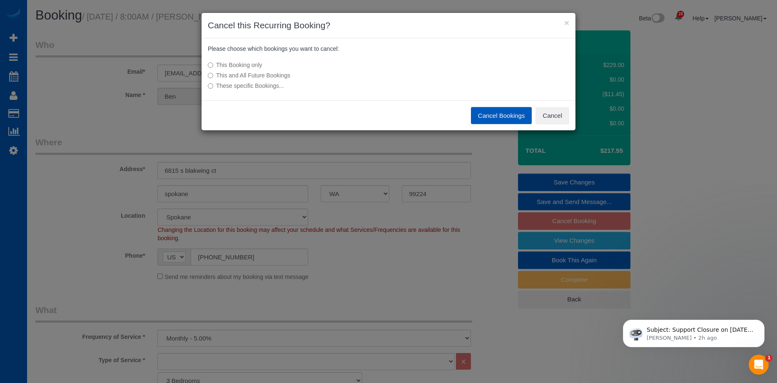
click at [238, 64] on label "This Booking only" at bounding box center [326, 65] width 237 height 8
click at [490, 112] on button "Cancel Bookings" at bounding box center [501, 115] width 61 height 17
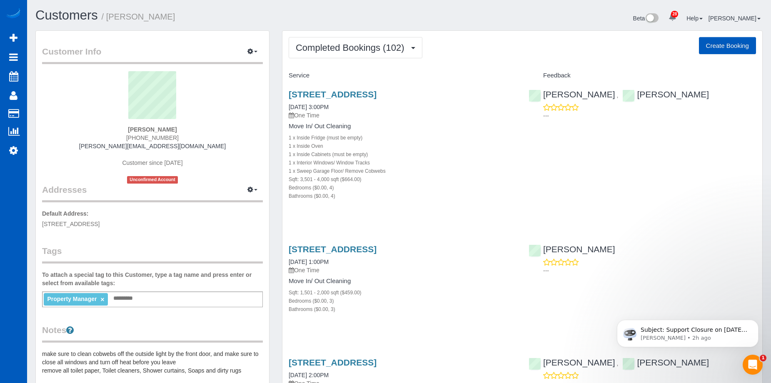
click at [729, 41] on button "Create Booking" at bounding box center [727, 45] width 57 height 17
select select "WA"
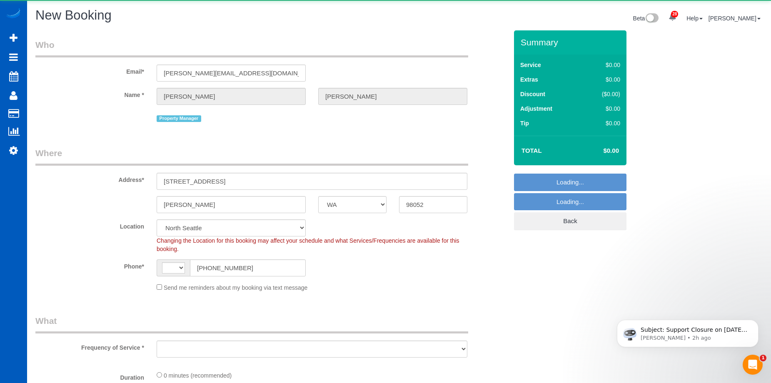
select select "string:[GEOGRAPHIC_DATA]"
select select "object:2890"
select select "199"
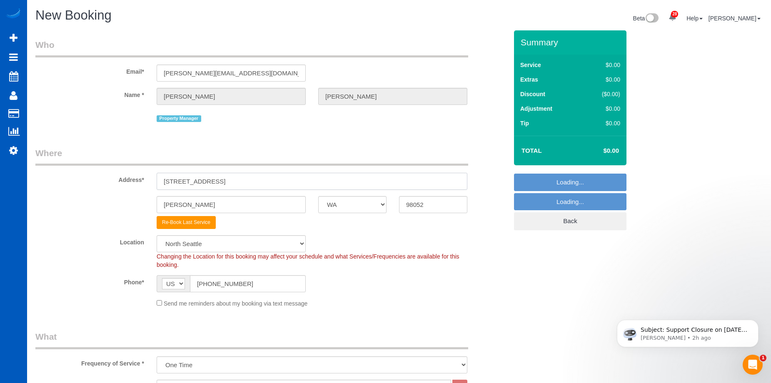
click at [233, 179] on input "[STREET_ADDRESS]" at bounding box center [312, 181] width 311 height 17
select select "6"
drag, startPoint x: 156, startPoint y: 181, endPoint x: 72, endPoint y: 180, distance: 84.6
click at [72, 180] on div "Address* [STREET_ADDRESS]" at bounding box center [271, 168] width 485 height 43
select select "object:3100"
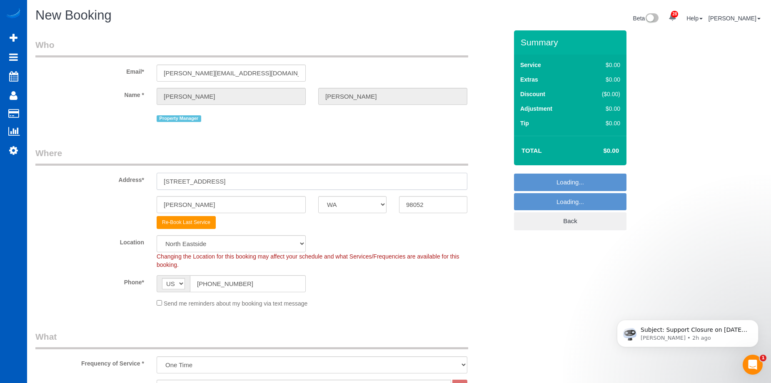
paste input "[STREET_ADDRESS] E, [GEOGRAPHIC_DATA], WA 98374"
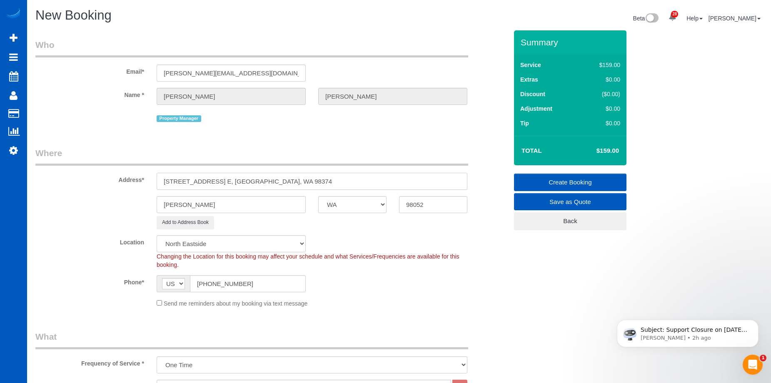
drag, startPoint x: 267, startPoint y: 182, endPoint x: 425, endPoint y: 203, distance: 158.9
click at [308, 180] on input "[STREET_ADDRESS] E, [GEOGRAPHIC_DATA], WA 98374" at bounding box center [312, 181] width 311 height 17
type input "[STREET_ADDRESS] E, [GEOGRAPHIC_DATA], [GEOGRAPHIC_DATA]"
drag, startPoint x: 454, startPoint y: 208, endPoint x: 350, endPoint y: 205, distance: 104.6
click at [353, 205] on div "[PERSON_NAME] AK AL AR AZ CA CO CT DC DE [GEOGRAPHIC_DATA] [GEOGRAPHIC_DATA] HI…" at bounding box center [271, 204] width 485 height 17
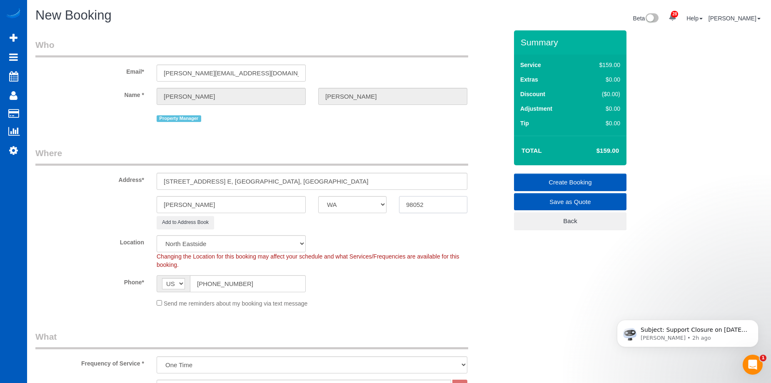
paste input "374"
type input "98374"
drag, startPoint x: 230, startPoint y: 181, endPoint x: 253, endPoint y: 181, distance: 22.9
click at [253, 181] on input "[STREET_ADDRESS] E, [GEOGRAPHIC_DATA], [GEOGRAPHIC_DATA]" at bounding box center [312, 181] width 311 height 17
type input "[STREET_ADDRESS] E, , [GEOGRAPHIC_DATA]"
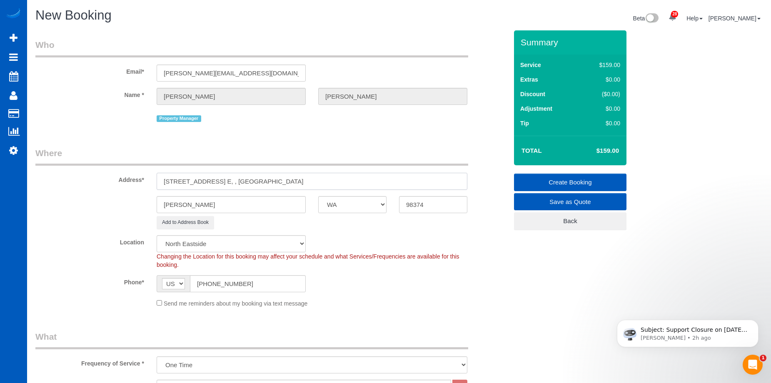
select select "2"
type input "[STREET_ADDRESS] E, , [GEOGRAPHIC_DATA]"
click at [222, 207] on input "[PERSON_NAME]" at bounding box center [231, 204] width 149 height 17
drag, startPoint x: 217, startPoint y: 205, endPoint x: 119, endPoint y: 199, distance: 97.7
click at [107, 201] on div "[PERSON_NAME] AK AL AR AZ CA CO CT DC DE [GEOGRAPHIC_DATA] [GEOGRAPHIC_DATA] HI…" at bounding box center [271, 204] width 485 height 17
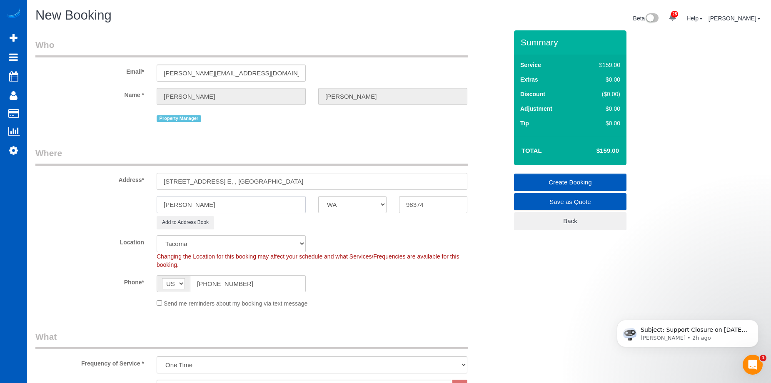
paste input "Puyallup"
type input "Puyallup"
select select "object:3296"
type input "Puyallup"
drag, startPoint x: 247, startPoint y: 180, endPoint x: 262, endPoint y: 177, distance: 15.2
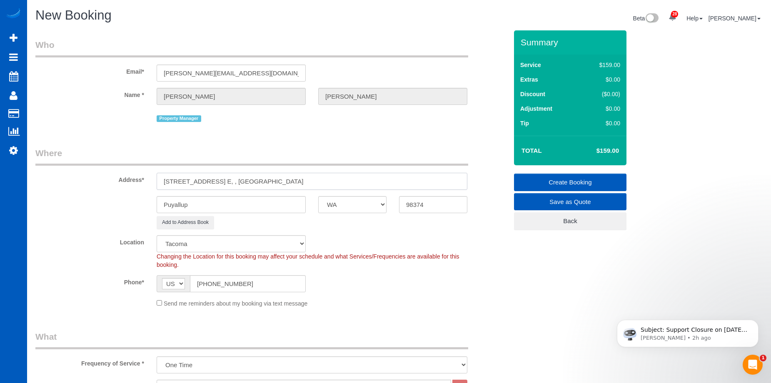
click at [262, 177] on input "[STREET_ADDRESS] E, , [GEOGRAPHIC_DATA]" at bounding box center [312, 181] width 311 height 17
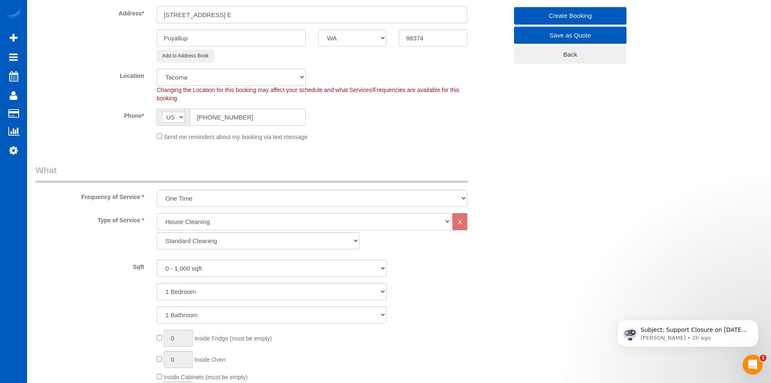
type input "[STREET_ADDRESS] E"
click at [250, 270] on select "0 - 1,000 sqft 1,001 - 1,500 sqft 1,501 - 2,000 sqft 2,001 - 2,500 sqft 2,501 -…" at bounding box center [272, 268] width 230 height 17
select select "2501"
click at [157, 260] on select "0 - 1,000 sqft 1,001 - 1,500 sqft 1,501 - 2,000 sqft 2,001 - 2,500 sqft 2,501 -…" at bounding box center [272, 268] width 230 height 17
click at [252, 292] on select "1 Bedroom 2 Bedrooms 3 Bedrooms 4 Bedrooms 5 Bedrooms 6 Bedrooms 7 Bedrooms" at bounding box center [272, 291] width 230 height 17
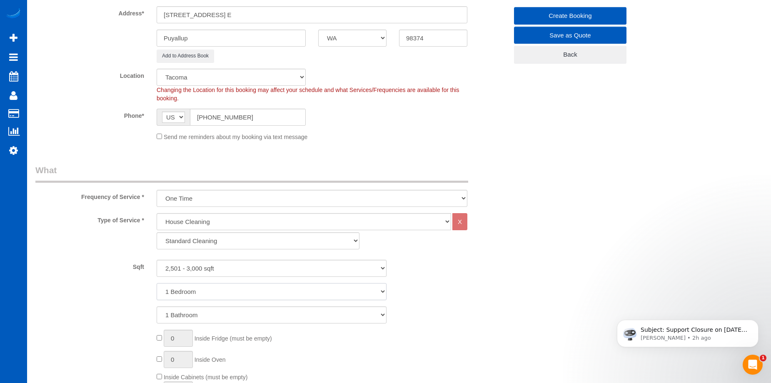
select select "4"
click at [157, 283] on select "1 Bedroom 2 Bedrooms 3 Bedrooms 4 Bedrooms 5 Bedrooms 6 Bedrooms 7 Bedrooms" at bounding box center [272, 291] width 230 height 17
click at [251, 315] on select "1 Bathroom 2 Bathrooms 3 Bathrooms 4 Bathrooms 5 Bathrooms 6 Bathrooms 7 Bathro…" at bounding box center [272, 315] width 230 height 17
select select "3"
click at [157, 307] on select "1 Bathroom 2 Bathrooms 3 Bathrooms 4 Bathrooms 5 Bathrooms 6 Bathrooms 7 Bathro…" at bounding box center [272, 315] width 230 height 17
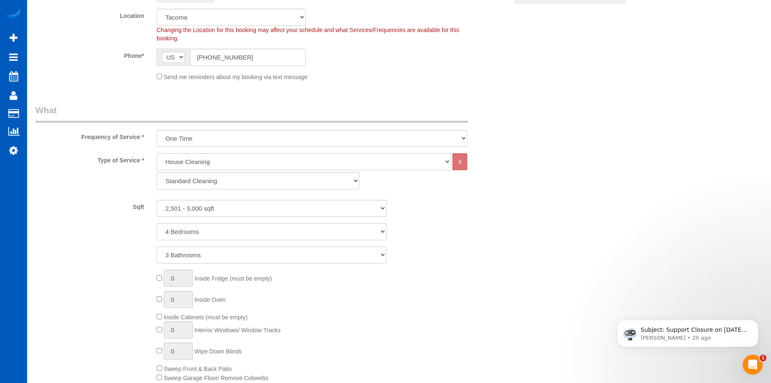
scroll to position [292, 0]
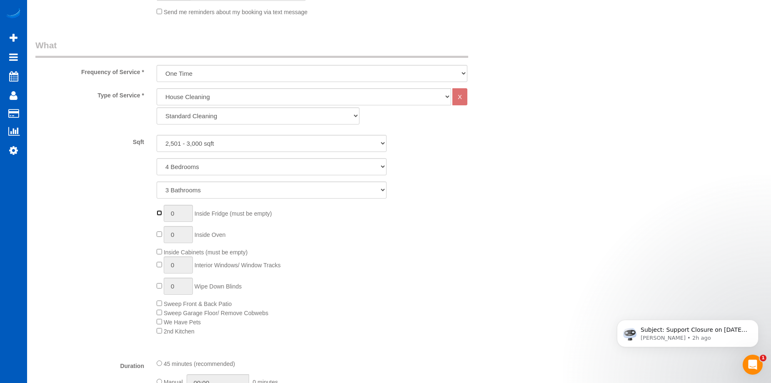
type input "1"
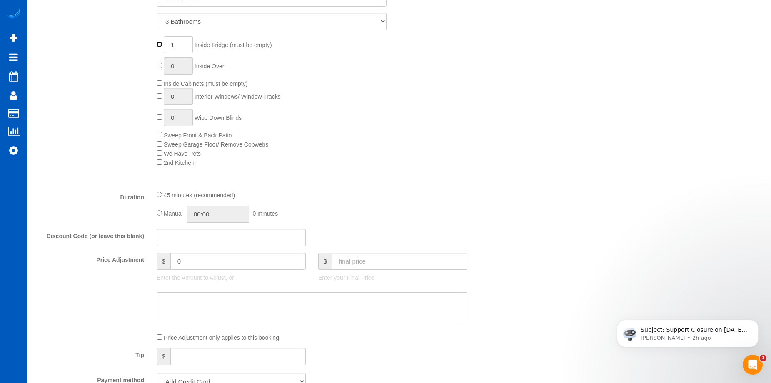
scroll to position [542, 0]
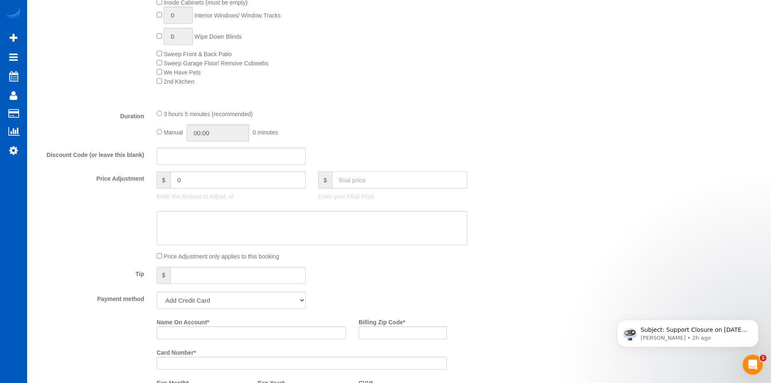
click at [349, 183] on input "text" at bounding box center [399, 180] width 135 height 17
type input "150"
click at [335, 235] on textarea at bounding box center [312, 228] width 311 height 34
type input "-194"
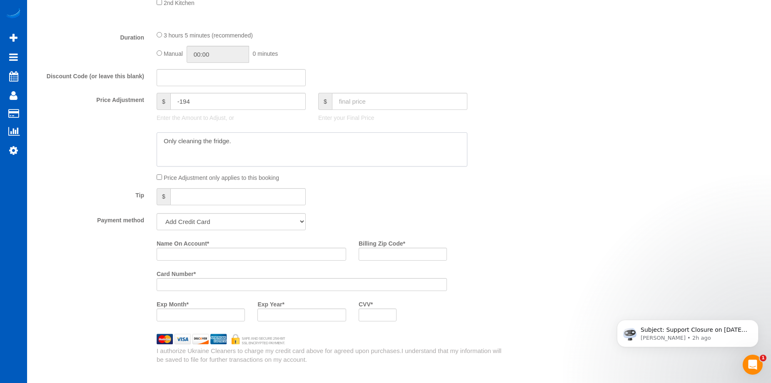
scroll to position [625, 0]
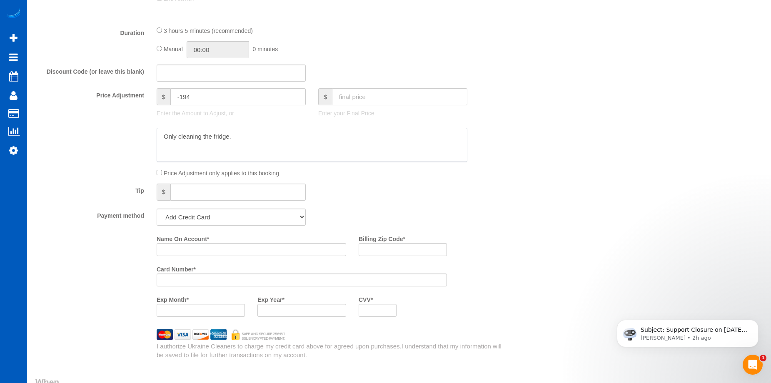
type textarea "Only cleaning the fridge."
click at [268, 218] on select "Add Credit Card Cash Check Paypal" at bounding box center [231, 217] width 149 height 17
select select "string:cash"
click at [157, 209] on select "Add Credit Card Cash Check Paypal" at bounding box center [231, 217] width 149 height 17
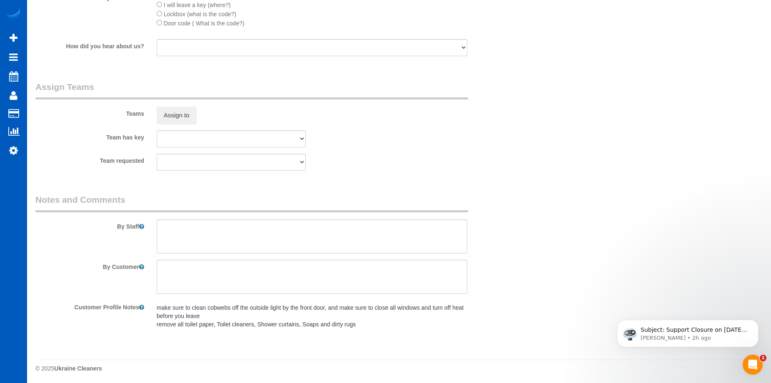
scroll to position [1052, 0]
click at [248, 234] on textarea at bounding box center [312, 235] width 311 height 34
click at [399, 230] on textarea at bounding box center [312, 235] width 311 height 34
paste textarea "[PERSON_NAME]"
click at [431, 235] on textarea at bounding box center [312, 235] width 311 height 34
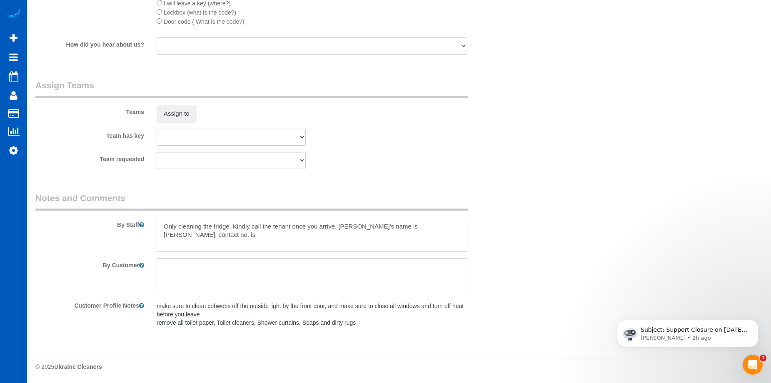
paste textarea "206) 799-3185"
click at [197, 234] on textarea at bounding box center [312, 235] width 311 height 34
click at [335, 232] on textarea at bounding box center [312, 235] width 311 height 34
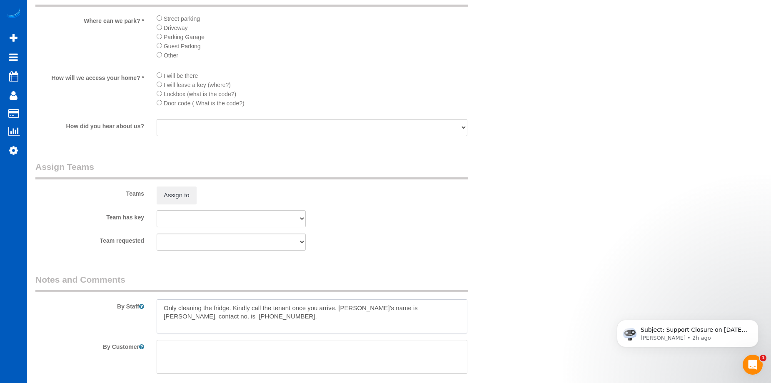
scroll to position [844, 0]
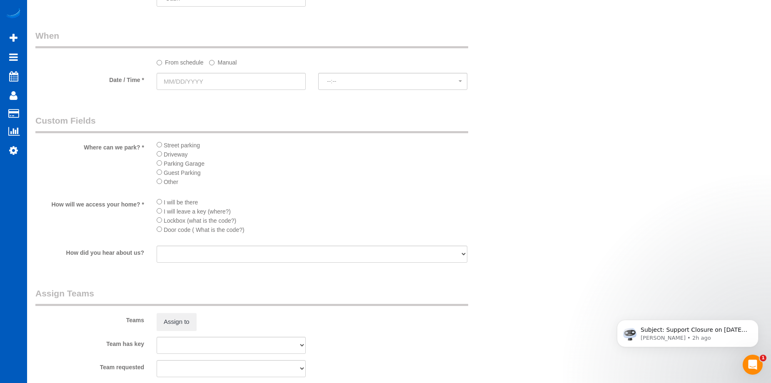
type textarea "Only cleaning the fridge. Kindly call the tenant once you arrive. [PERSON_NAME]…"
click at [262, 81] on input "text" at bounding box center [231, 81] width 149 height 17
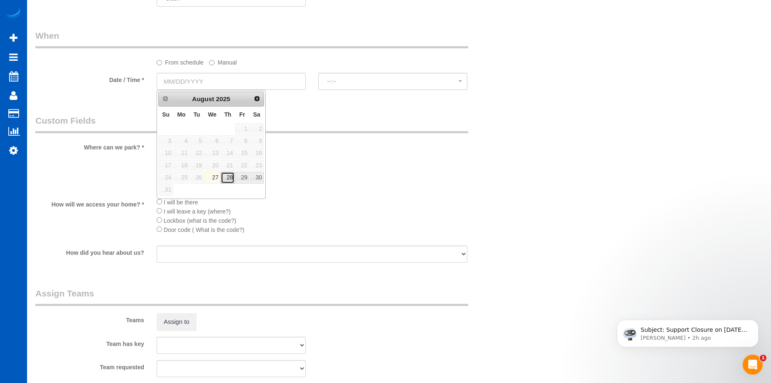
click at [231, 182] on link "28" at bounding box center [228, 177] width 14 height 11
type input "[DATE]"
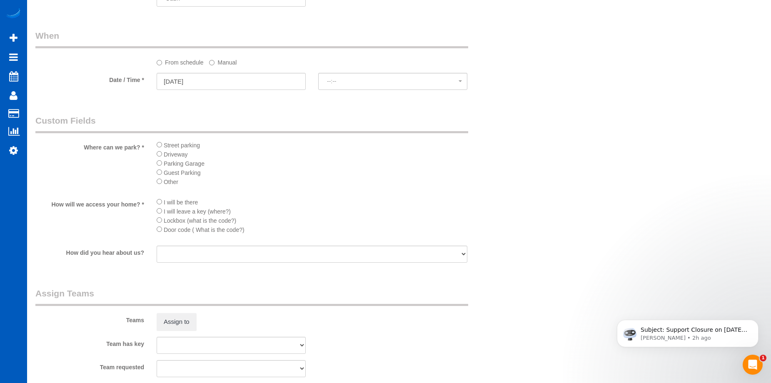
select select "spot1"
click at [180, 318] on button "Assign to" at bounding box center [177, 321] width 40 height 17
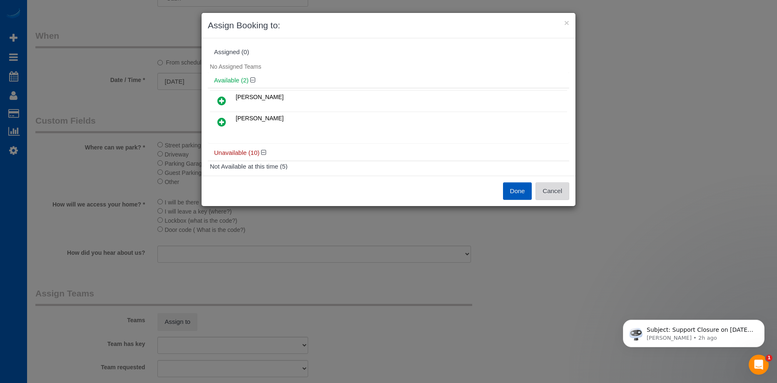
click at [562, 195] on button "Cancel" at bounding box center [553, 190] width 34 height 17
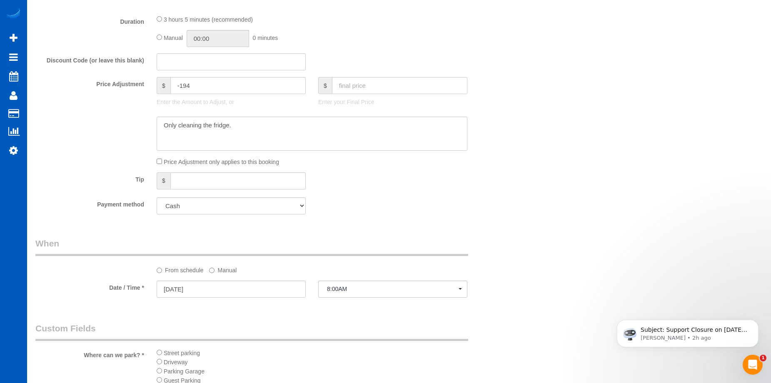
scroll to position [636, 0]
click at [287, 291] on input "[DATE]" at bounding box center [231, 289] width 149 height 17
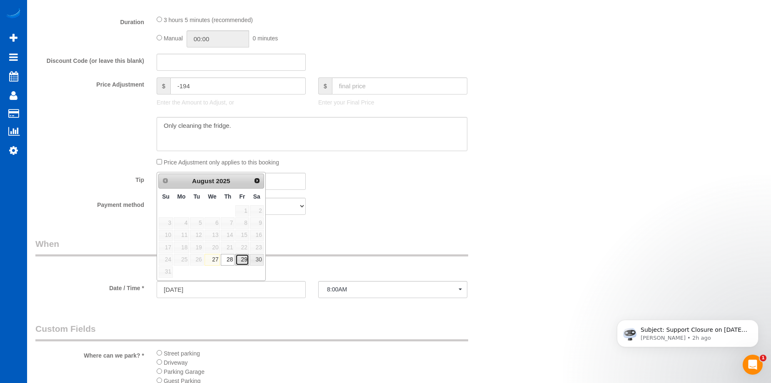
click at [245, 262] on link "29" at bounding box center [241, 259] width 13 height 11
type input "[DATE]"
select select "spot4"
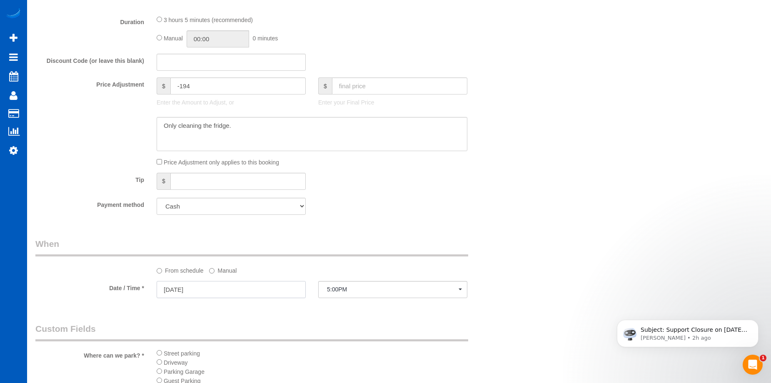
click at [257, 290] on input "[DATE]" at bounding box center [231, 289] width 149 height 17
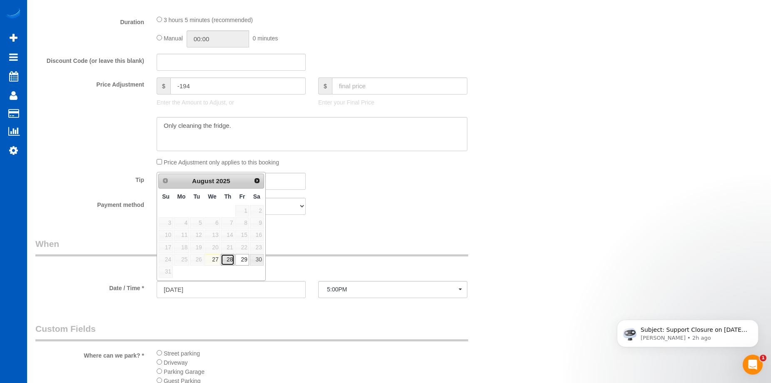
click at [232, 262] on link "28" at bounding box center [228, 259] width 14 height 11
type input "[DATE]"
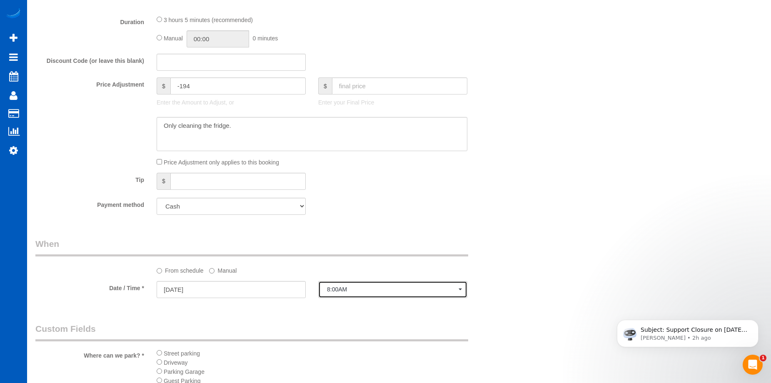
click at [359, 290] on span "8:00AM" at bounding box center [393, 289] width 132 height 7
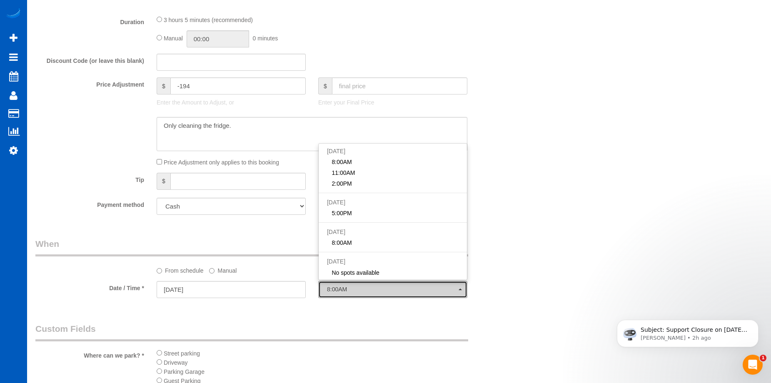
click at [359, 290] on span "8:00AM" at bounding box center [393, 289] width 132 height 7
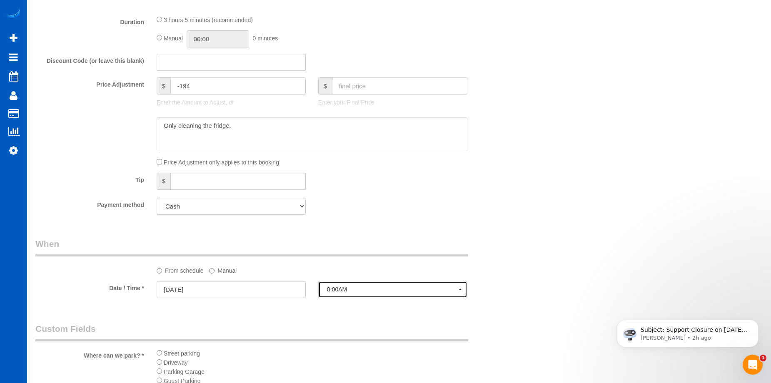
click at [359, 285] on button "8:00AM" at bounding box center [392, 289] width 149 height 17
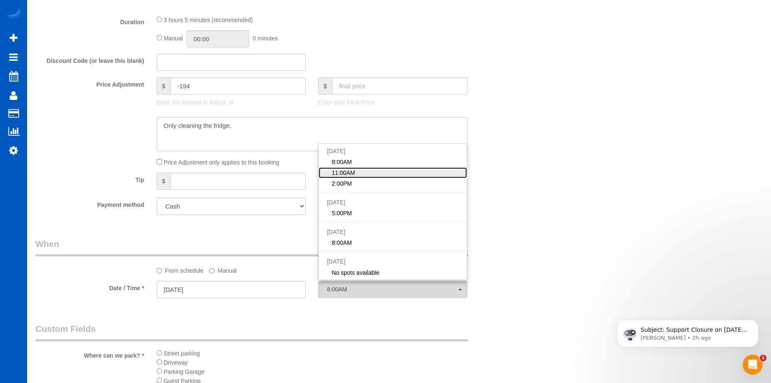
click at [377, 172] on link "11:00AM" at bounding box center [393, 172] width 148 height 11
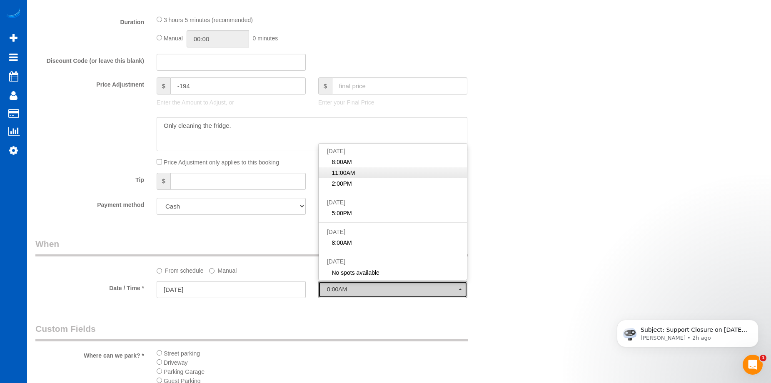
select select "spot2"
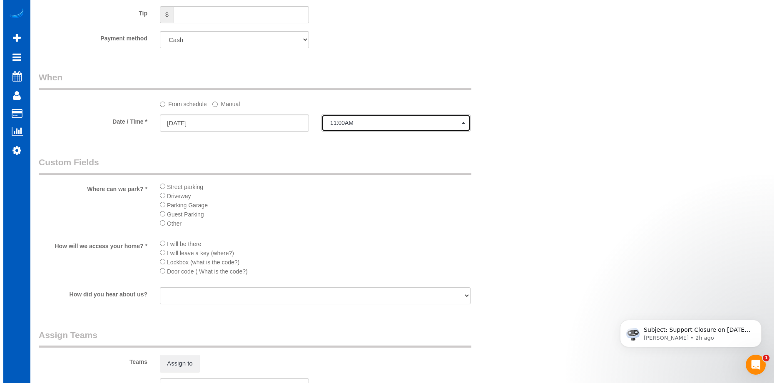
scroll to position [844, 0]
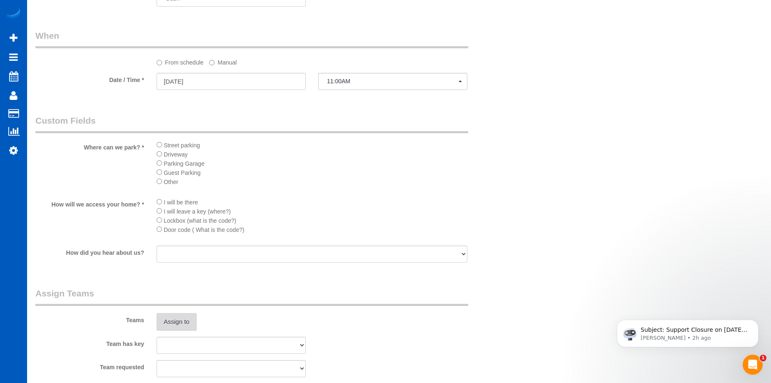
click at [178, 324] on button "Assign to" at bounding box center [177, 321] width 40 height 17
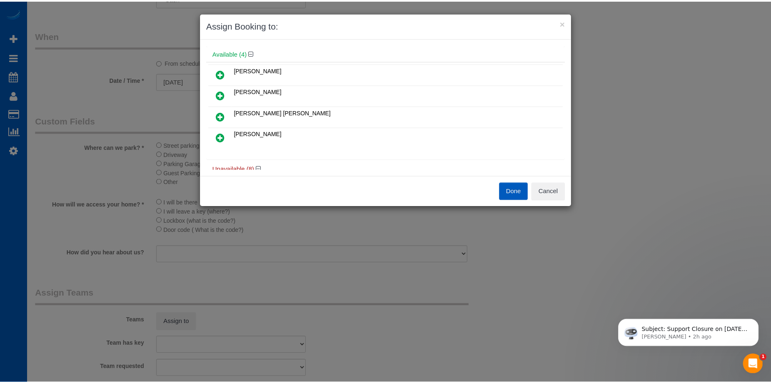
scroll to position [42, 0]
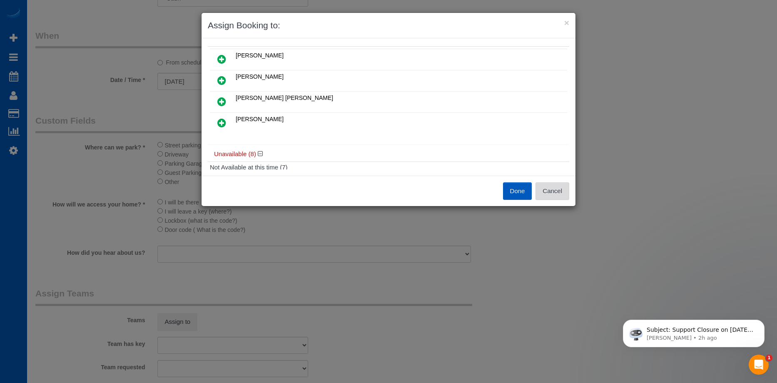
click at [554, 189] on button "Cancel" at bounding box center [553, 190] width 34 height 17
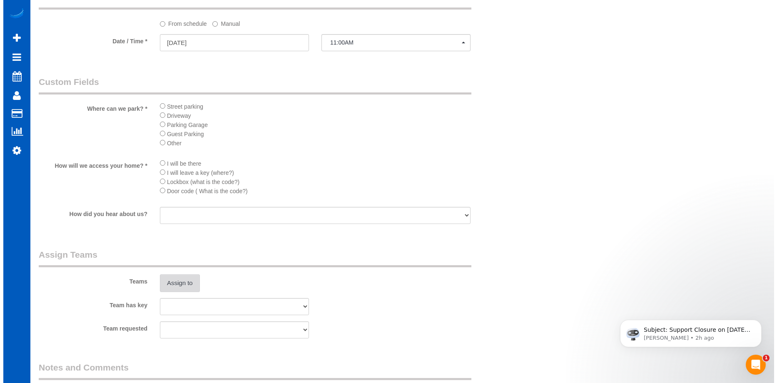
scroll to position [875, 0]
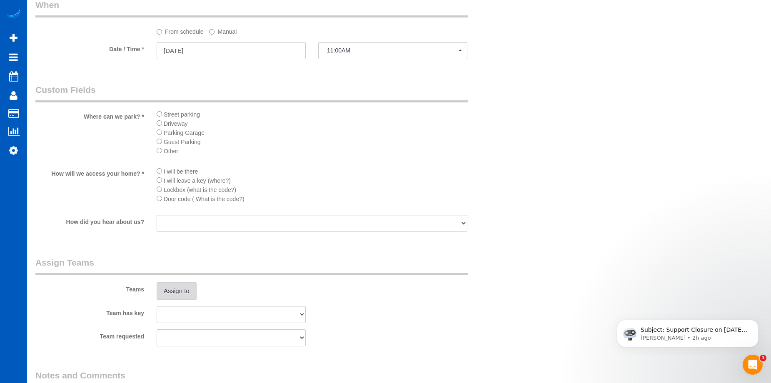
click at [171, 292] on button "Assign to" at bounding box center [177, 290] width 40 height 17
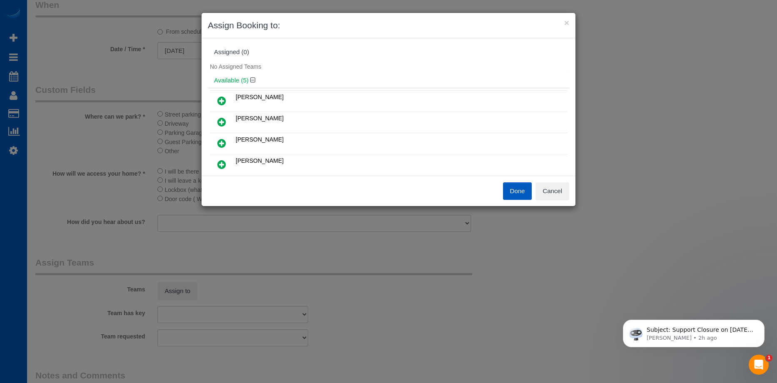
scroll to position [42, 0]
click at [226, 100] on icon at bounding box center [221, 102] width 9 height 10
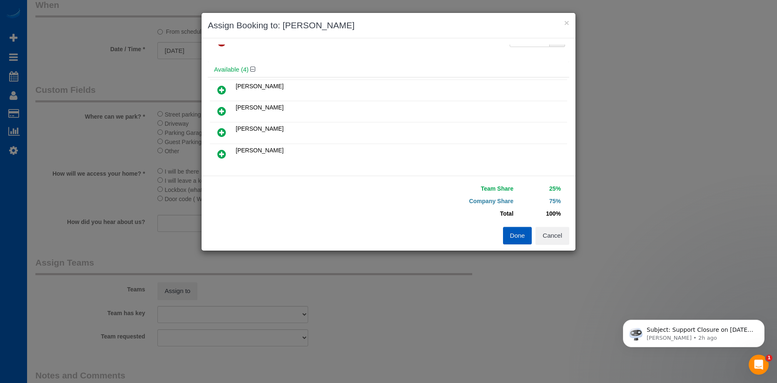
scroll to position [0, 0]
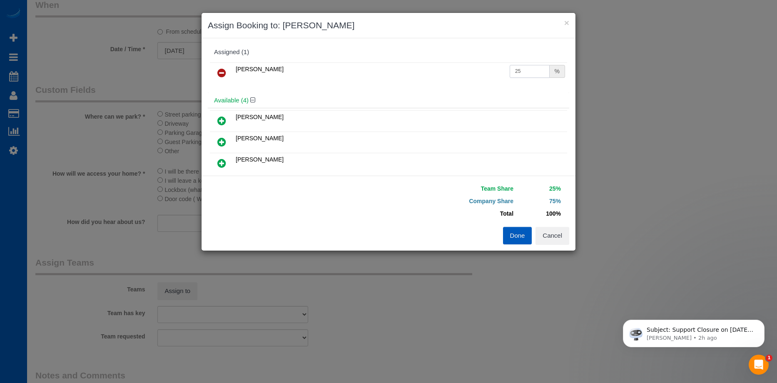
click at [524, 71] on input "25" at bounding box center [530, 71] width 40 height 13
drag, startPoint x: 527, startPoint y: 68, endPoint x: 459, endPoint y: 64, distance: 68.9
click at [459, 64] on tr "[PERSON_NAME] 25 %" at bounding box center [388, 72] width 357 height 21
type input "50"
click at [516, 230] on button "Done" at bounding box center [517, 235] width 29 height 17
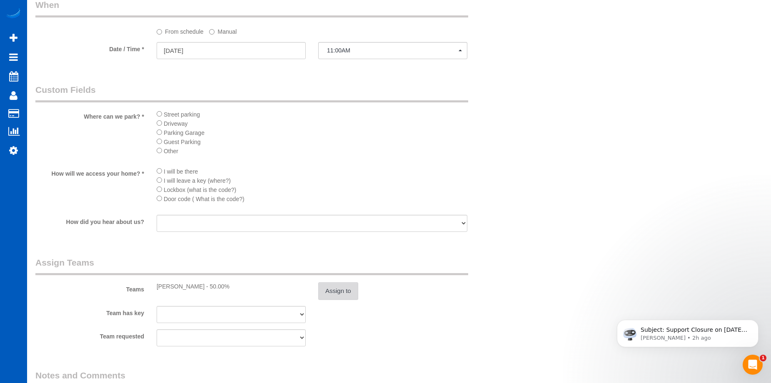
click at [353, 291] on button "Assign to" at bounding box center [338, 290] width 40 height 17
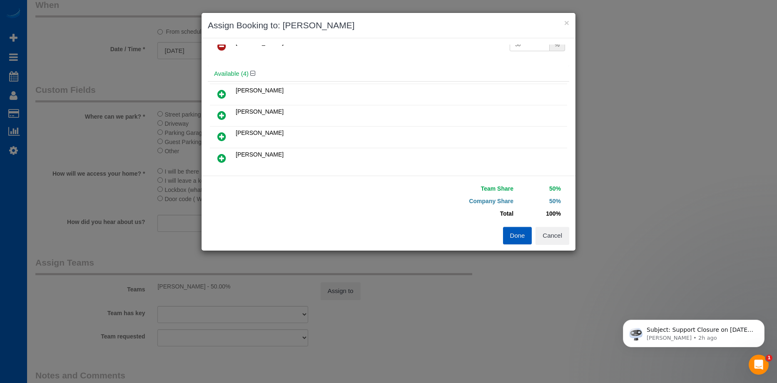
scroll to position [42, 0]
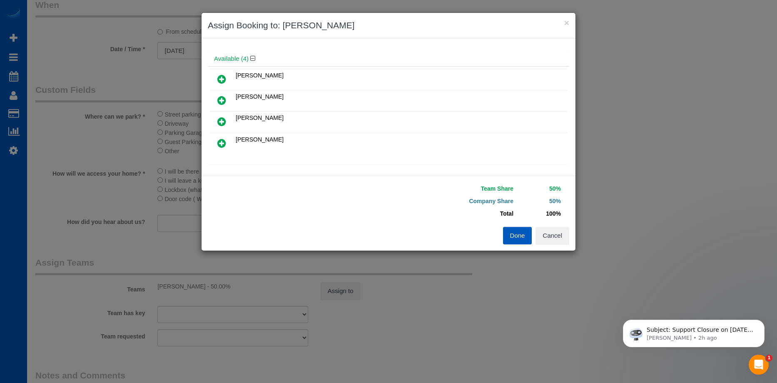
click at [222, 146] on icon at bounding box center [221, 143] width 9 height 10
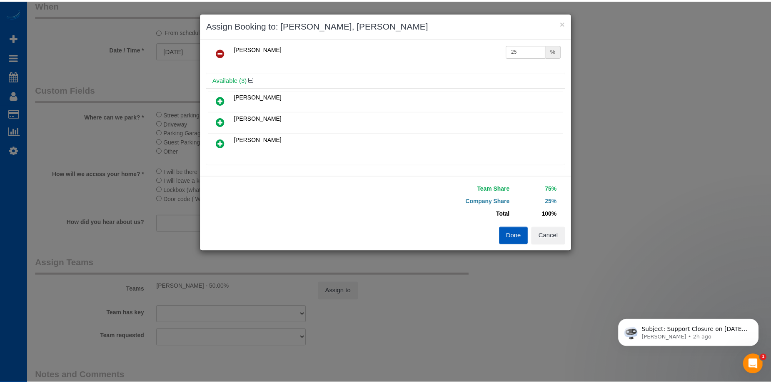
scroll to position [0, 0]
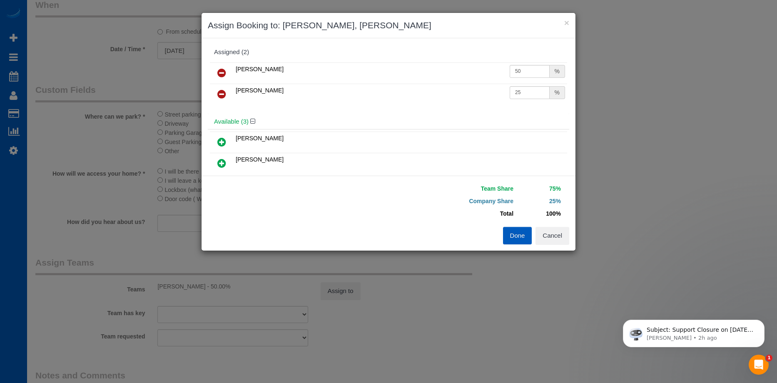
click at [221, 74] on icon at bounding box center [221, 73] width 9 height 10
click at [525, 71] on input "25" at bounding box center [530, 71] width 40 height 13
drag, startPoint x: 525, startPoint y: 71, endPoint x: 422, endPoint y: 67, distance: 103.0
click at [422, 67] on tr "[PERSON_NAME] 25 %" at bounding box center [388, 72] width 357 height 21
type input "50"
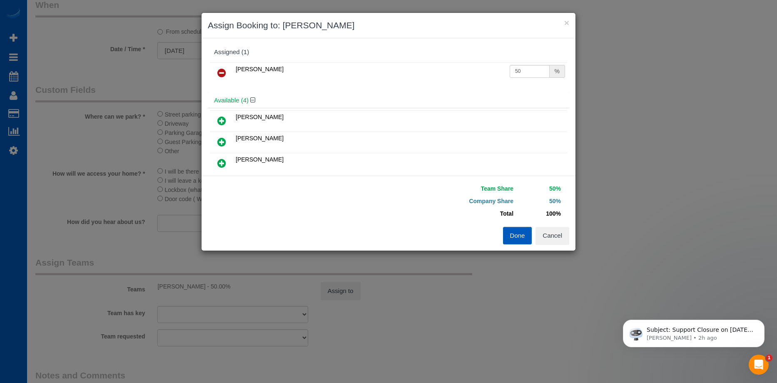
click at [517, 230] on button "Done" at bounding box center [517, 235] width 29 height 17
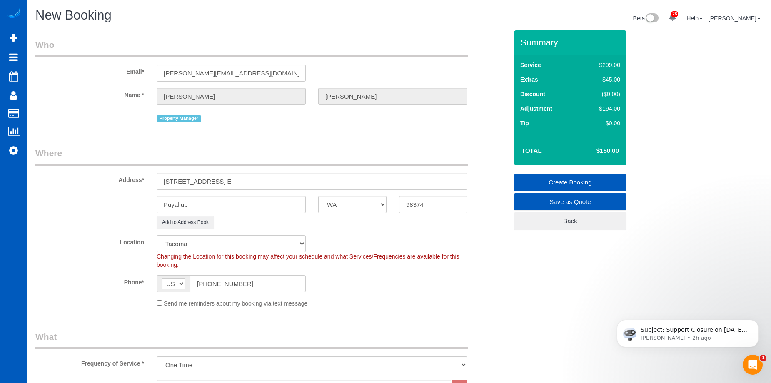
click at [547, 181] on link "Create Booking" at bounding box center [570, 182] width 112 height 17
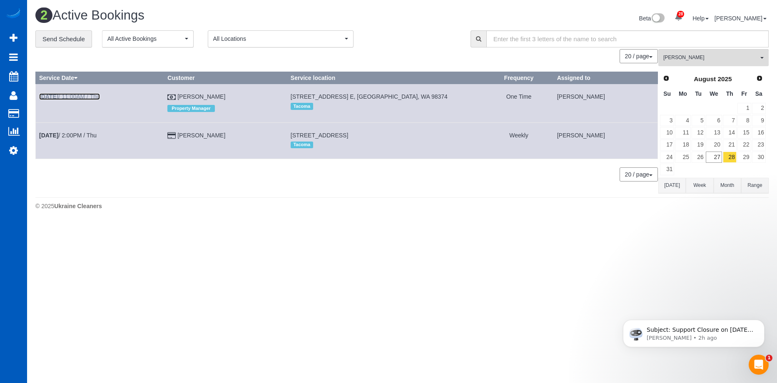
click at [68, 95] on link "[DATE] 11:00AM / Thu" at bounding box center [69, 96] width 61 height 7
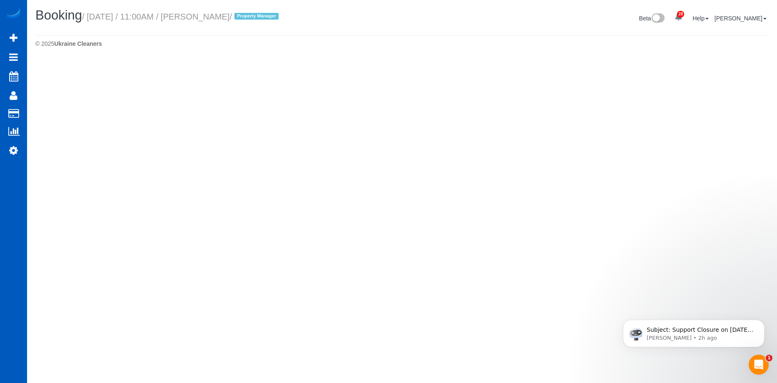
select select "WA"
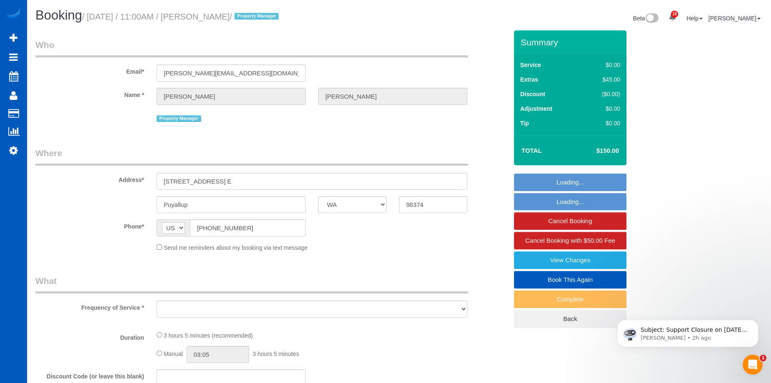
select select "object:5296"
select select "spot9"
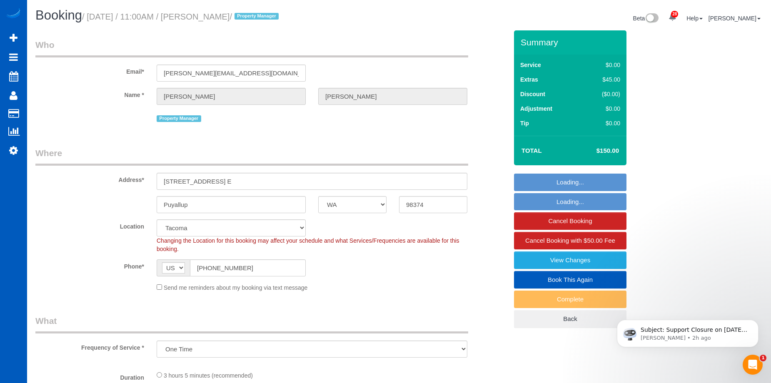
select select "199"
select select "2501"
select select "4"
select select "3"
select select "object:5615"
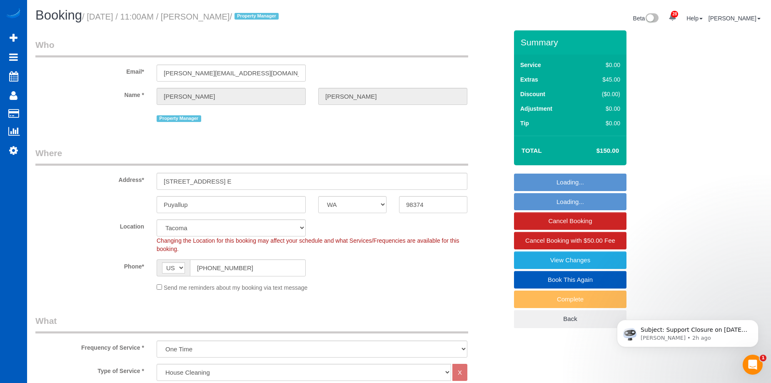
select select "2501"
select select "4"
select select "3"
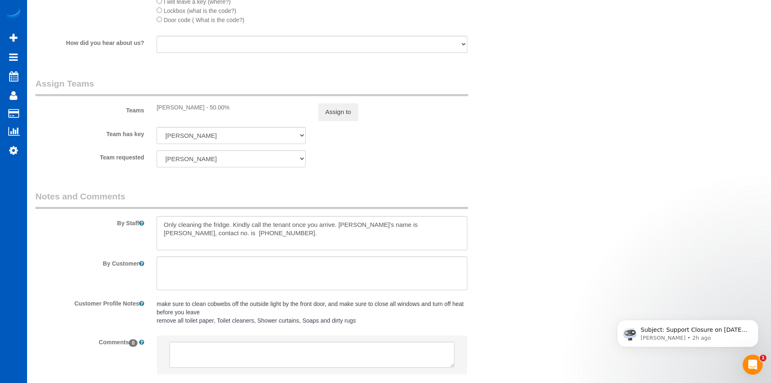
scroll to position [1042, 0]
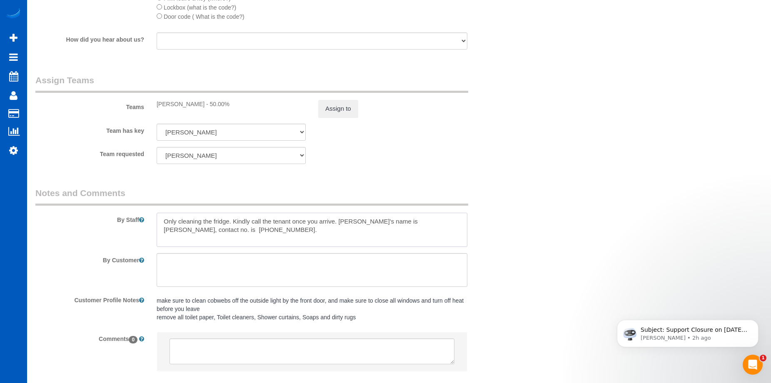
click at [302, 235] on textarea at bounding box center [312, 230] width 311 height 34
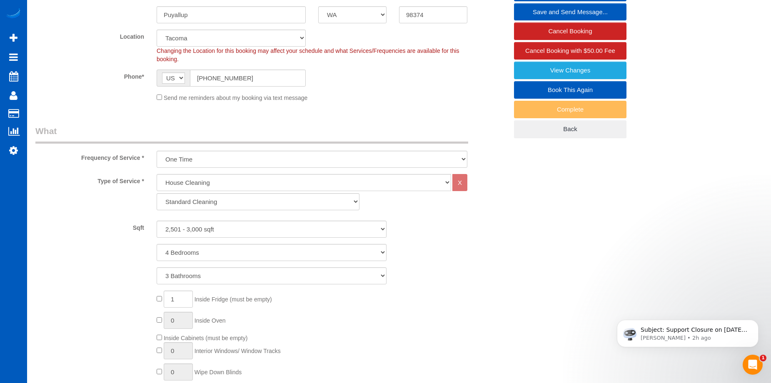
scroll to position [83, 0]
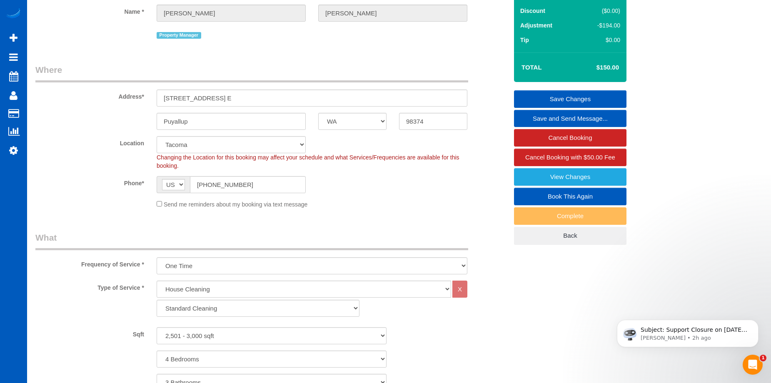
type textarea "Only cleaning the fridge. Kindly call the tenant once you arrive. [PERSON_NAME]…"
click at [553, 93] on link "Save Changes" at bounding box center [570, 98] width 112 height 17
